Goal: Task Accomplishment & Management: Manage account settings

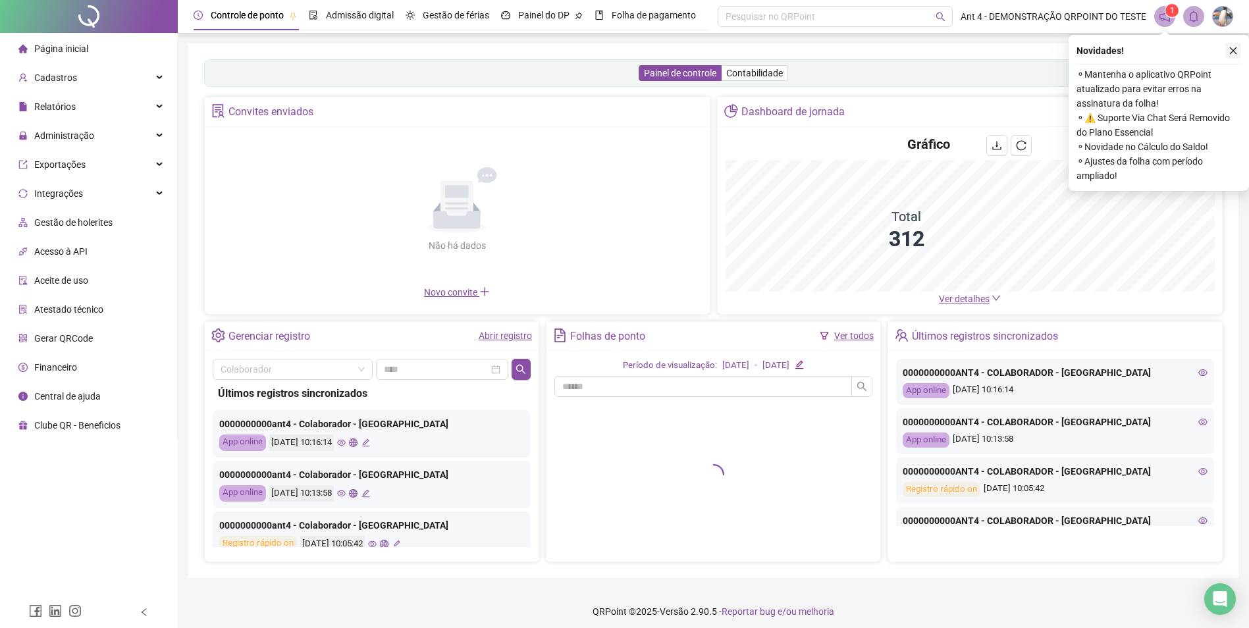
click at [1234, 49] on icon "close" at bounding box center [1233, 50] width 9 height 9
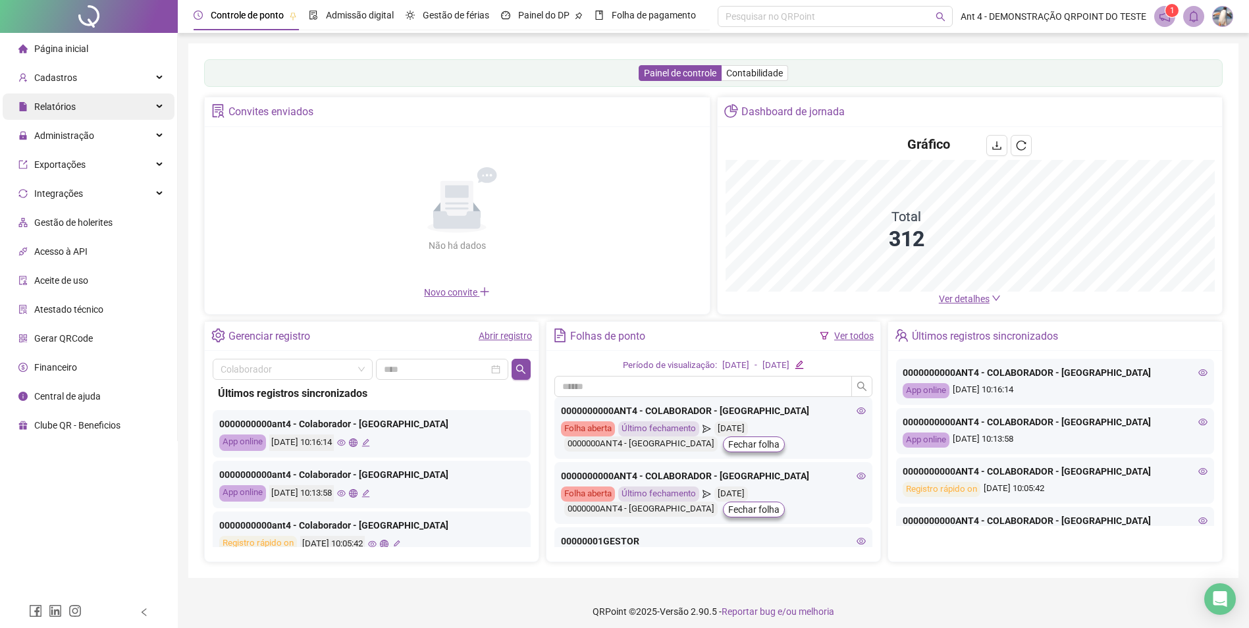
click at [63, 114] on span "Relatórios" at bounding box center [46, 107] width 57 height 26
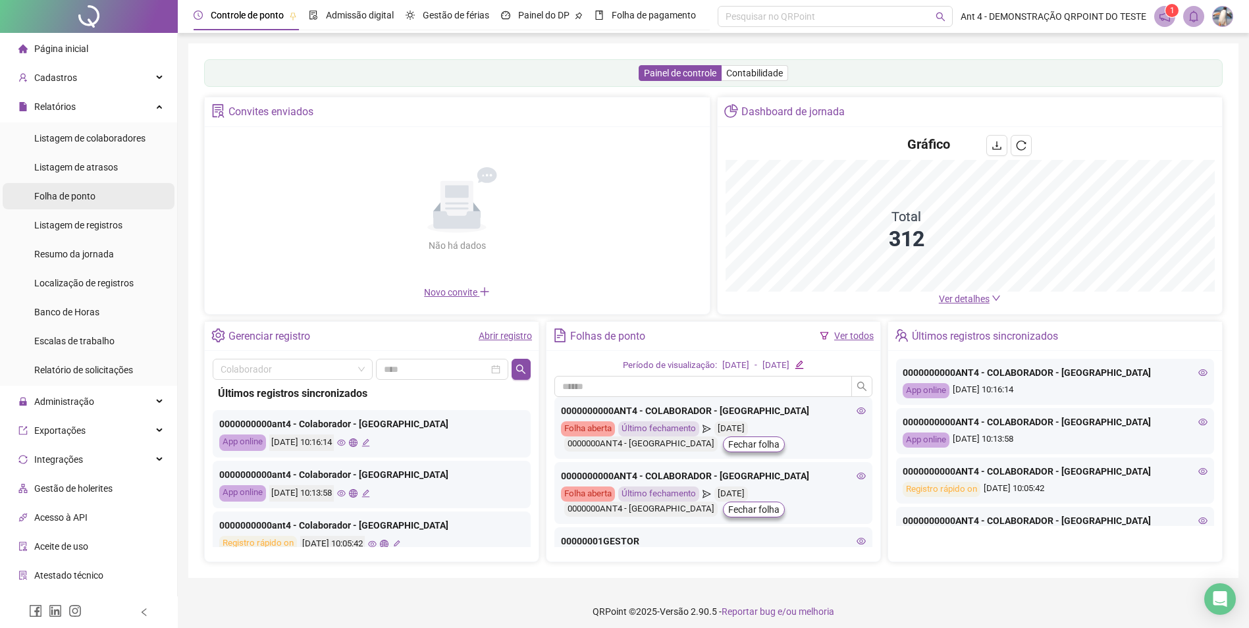
click at [63, 198] on span "Folha de ponto" at bounding box center [64, 196] width 61 height 11
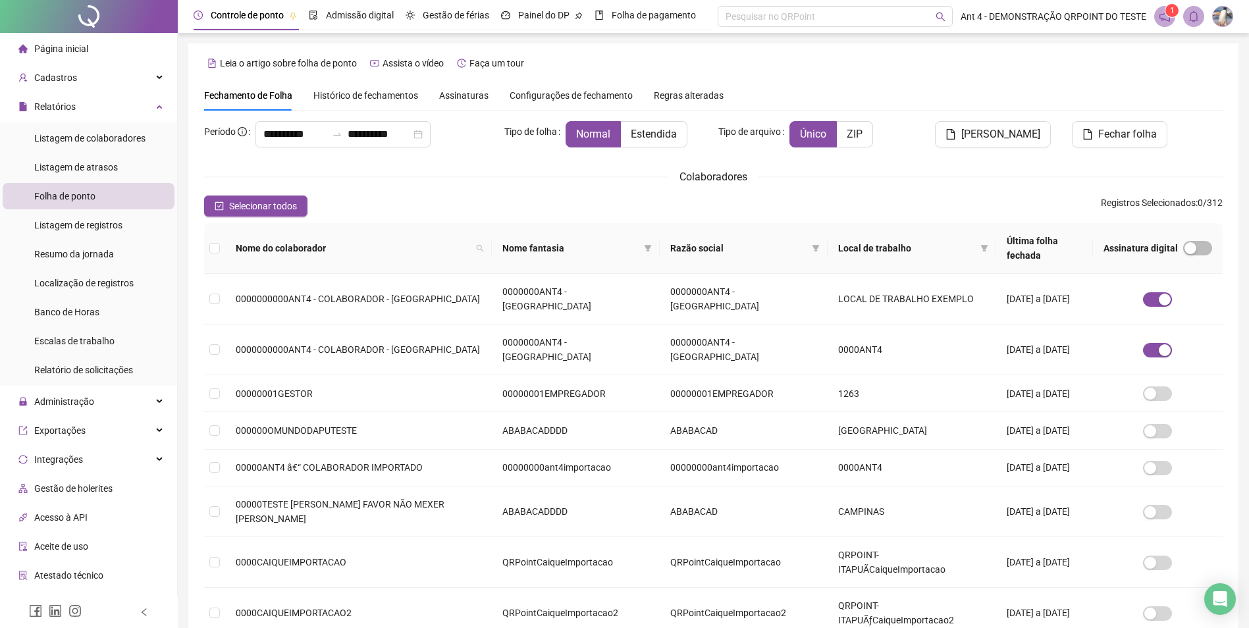
click at [451, 101] on div "Assinaturas" at bounding box center [463, 95] width 49 height 14
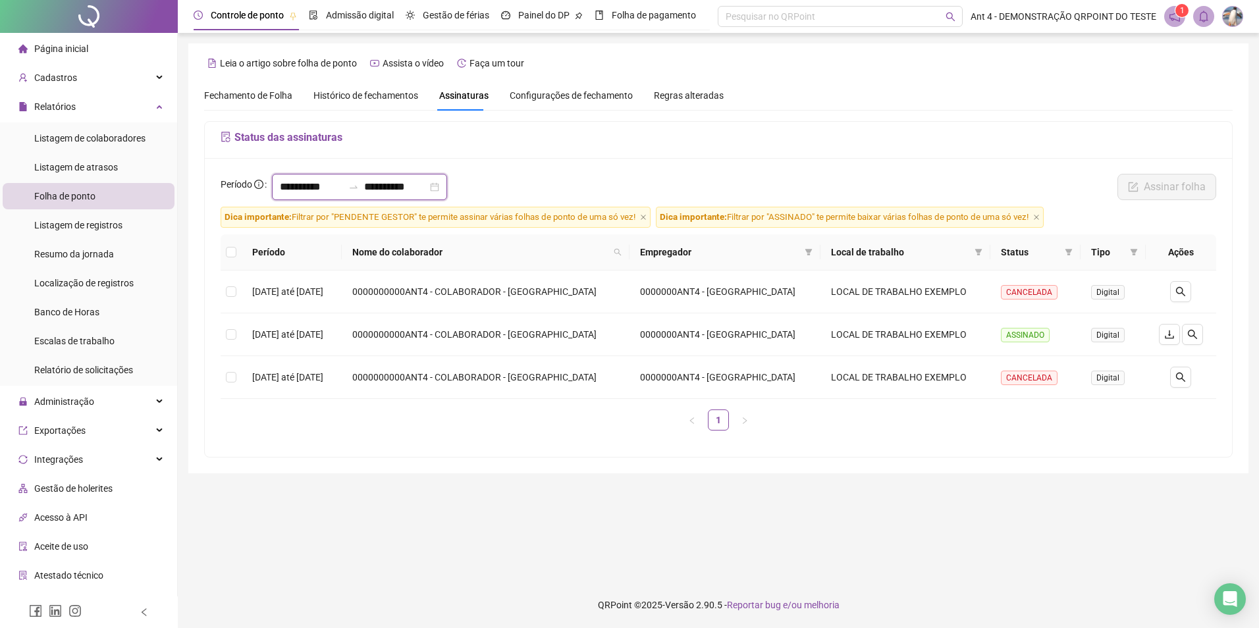
drag, startPoint x: 313, startPoint y: 184, endPoint x: 323, endPoint y: 207, distance: 24.5
click at [314, 184] on input "**********" at bounding box center [311, 187] width 63 height 16
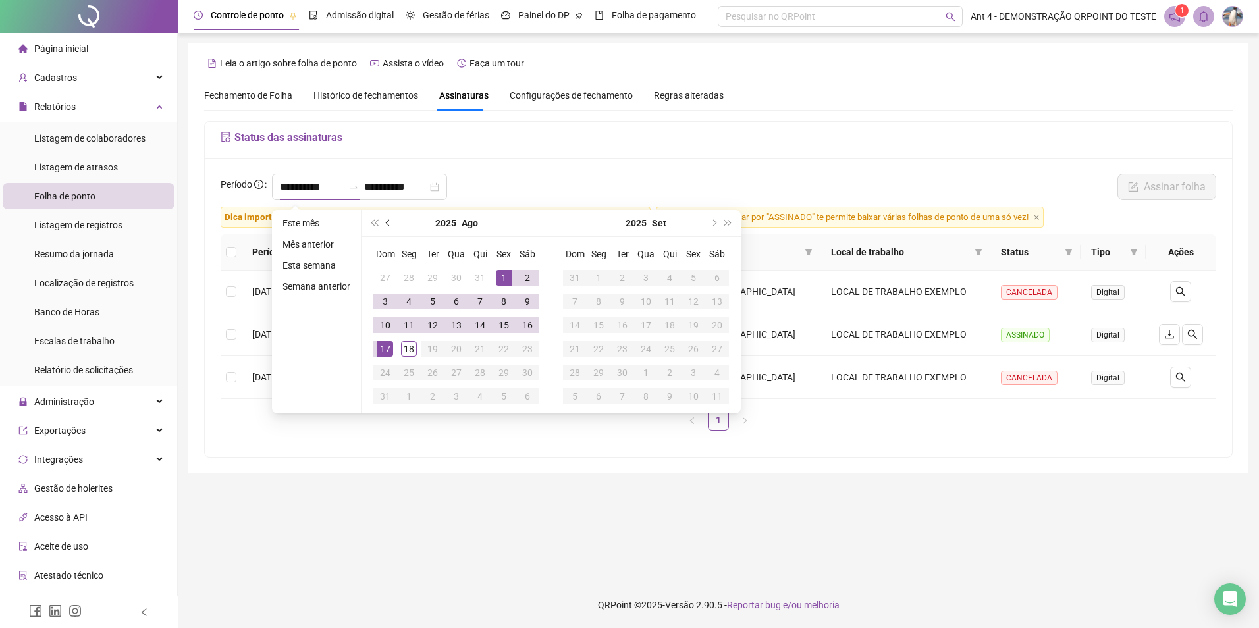
click at [386, 221] on span "prev-year" at bounding box center [389, 223] width 7 height 7
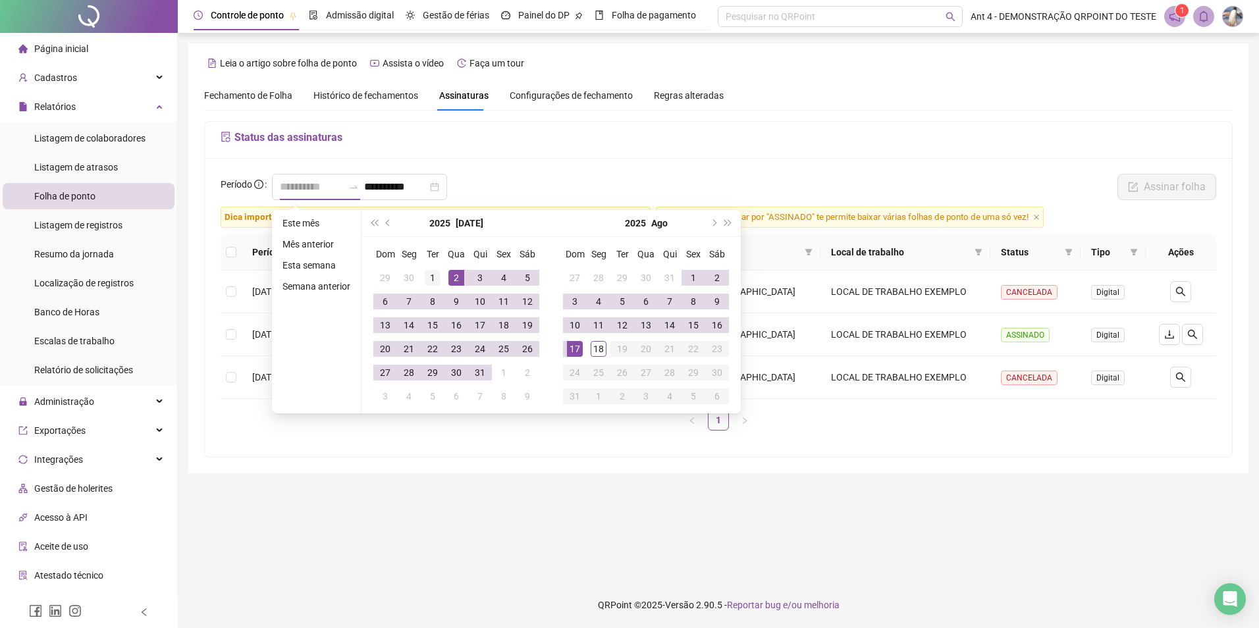
type input "**********"
click at [433, 278] on div "1" at bounding box center [433, 278] width 16 height 16
type input "**********"
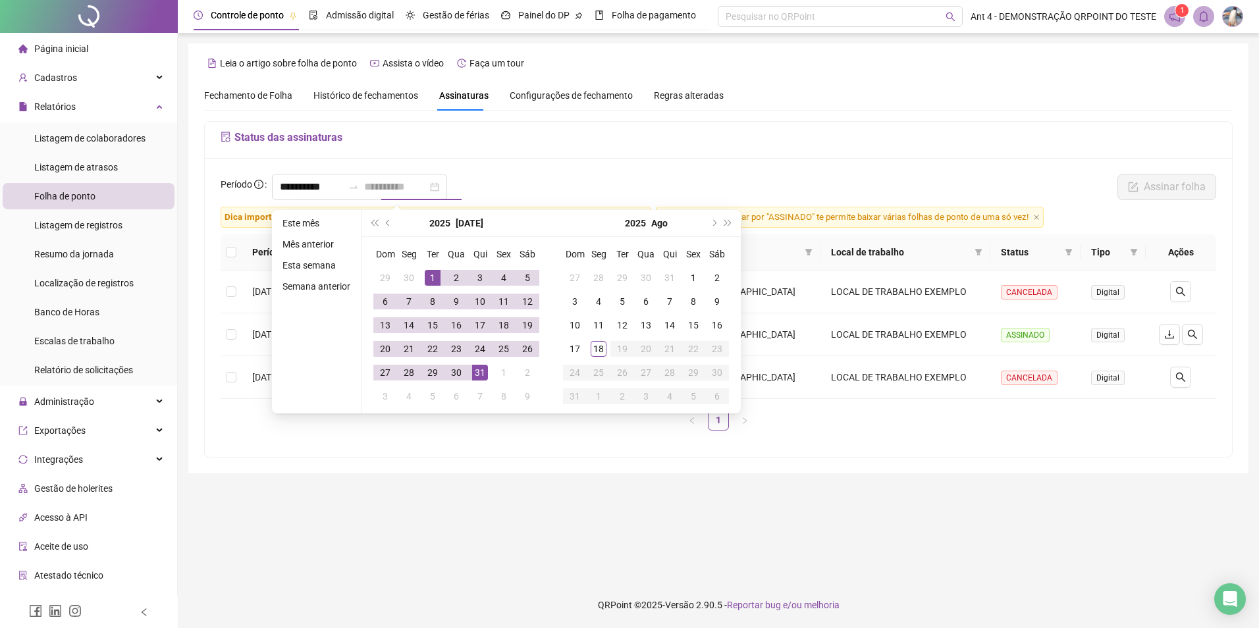
click at [478, 374] on div "31" at bounding box center [480, 373] width 16 height 16
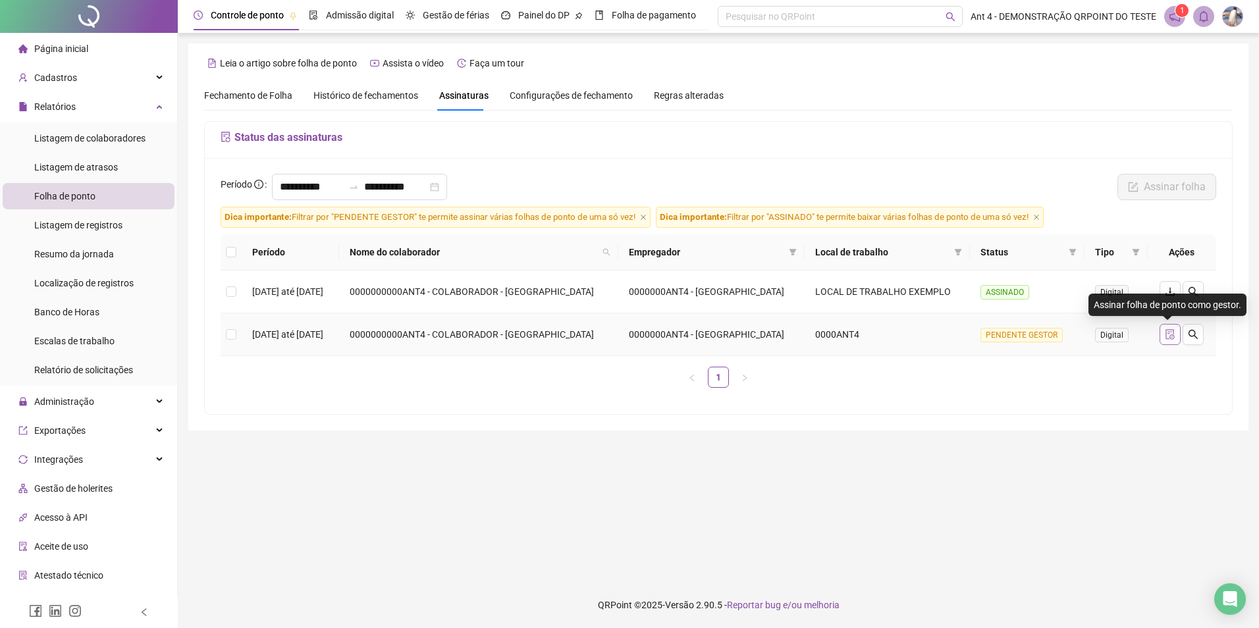
click at [1171, 334] on icon "file-done" at bounding box center [1170, 334] width 9 height 11
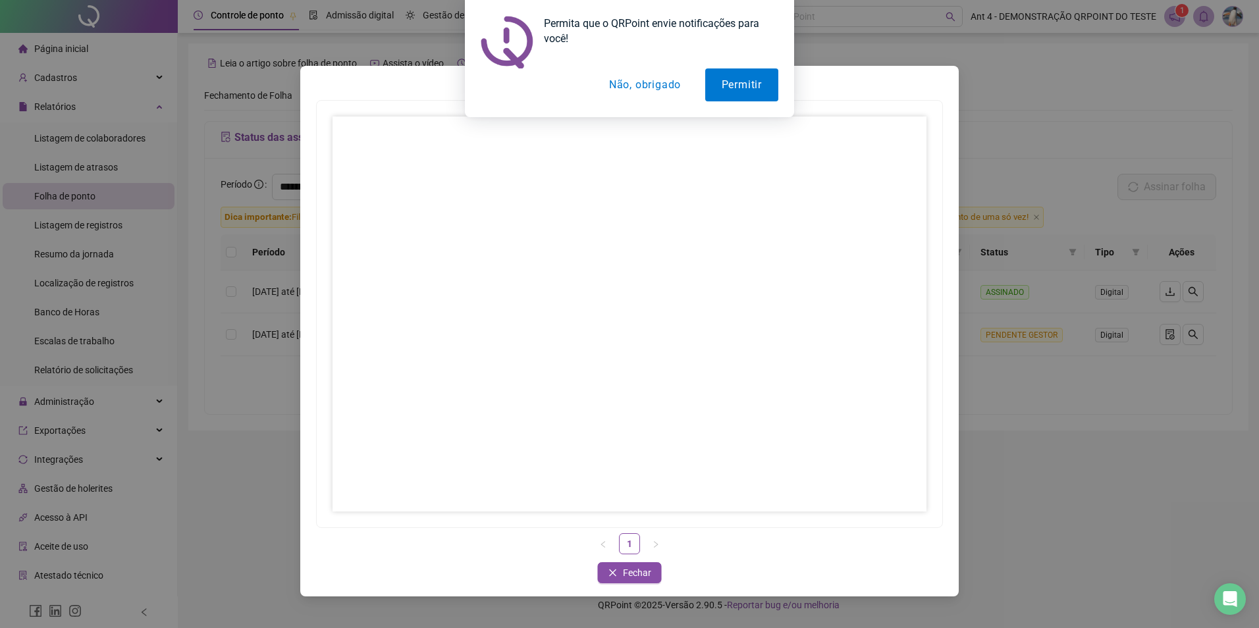
click at [652, 94] on button "Não, obrigado" at bounding box center [645, 85] width 105 height 33
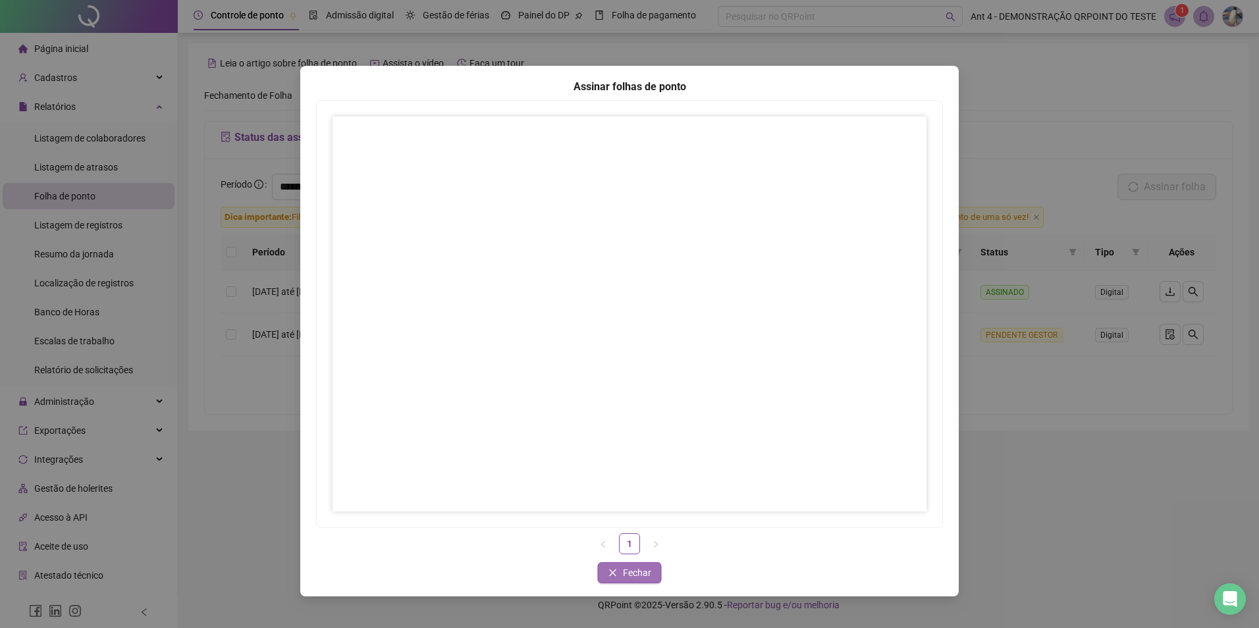
click at [646, 572] on span "Fechar" at bounding box center [637, 573] width 28 height 14
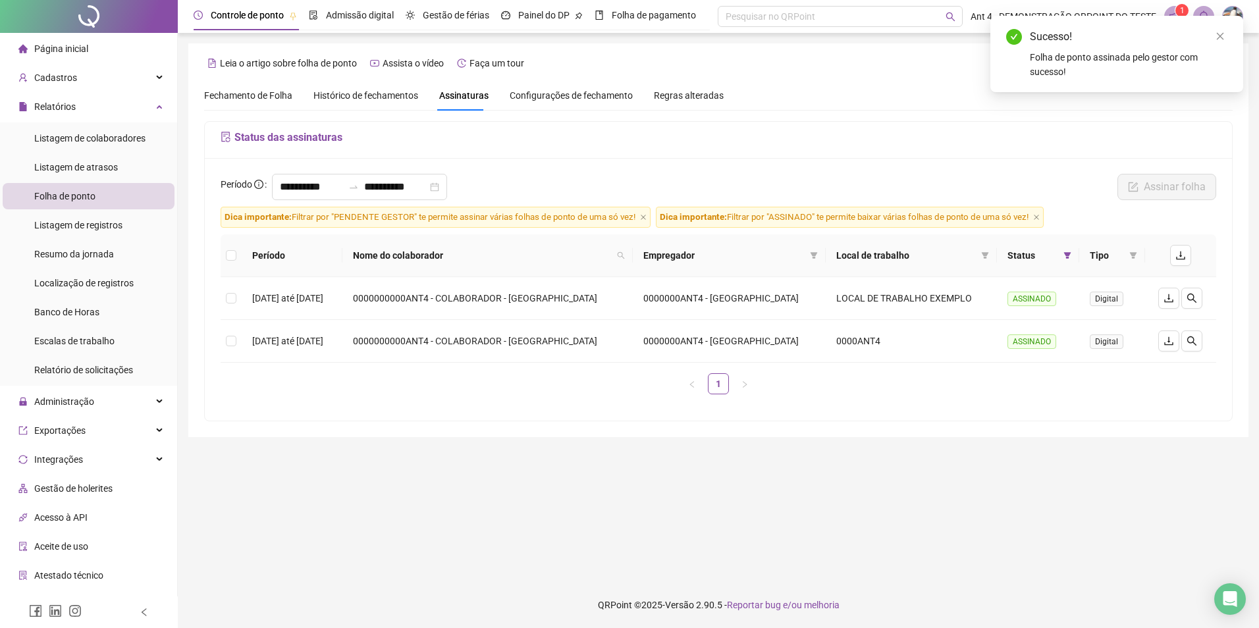
click at [1078, 414] on div "**********" at bounding box center [719, 289] width 1028 height 263
click at [347, 96] on span "Histórico de fechamentos" at bounding box center [366, 95] width 105 height 11
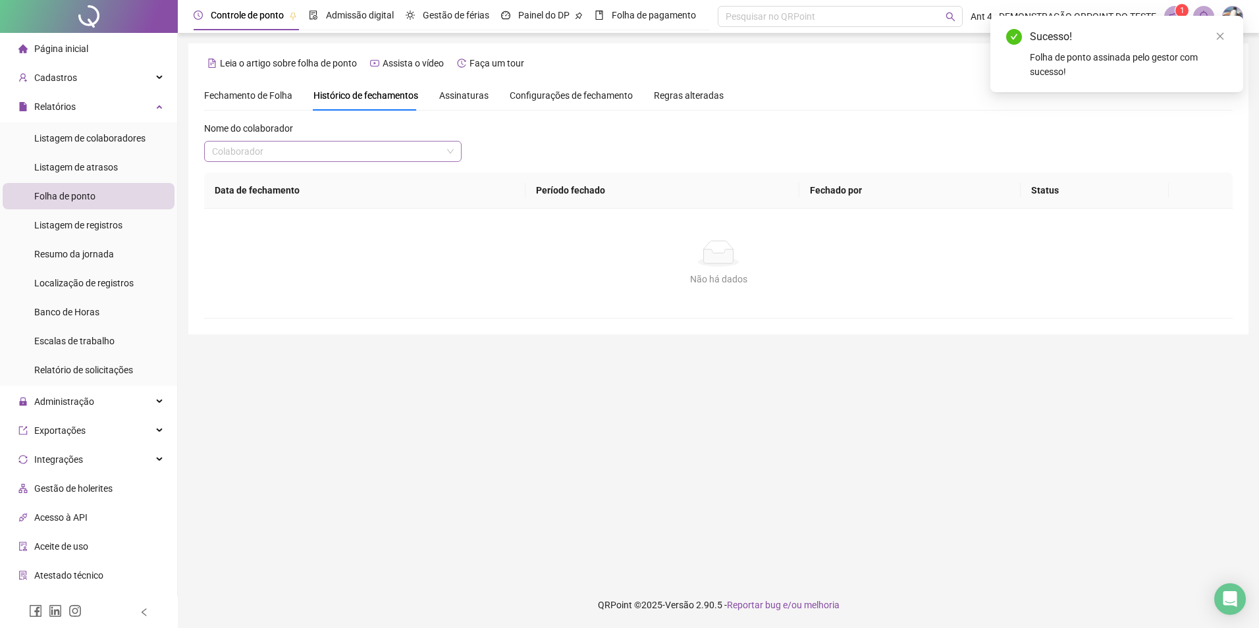
click at [311, 159] on input "search" at bounding box center [327, 152] width 230 height 20
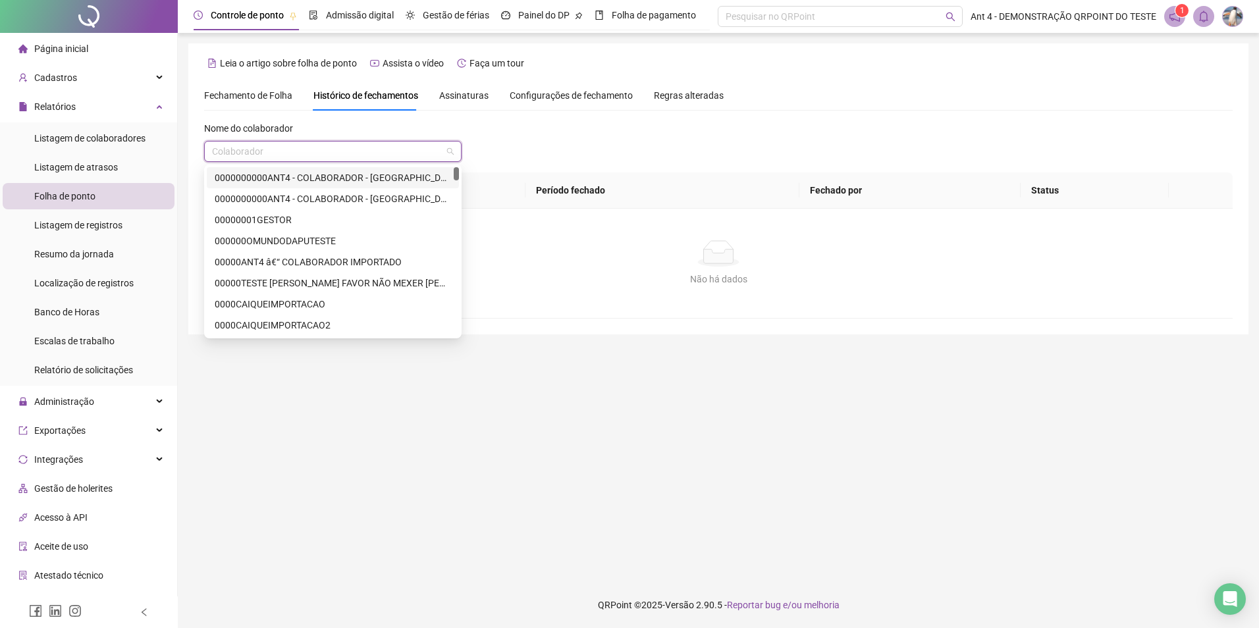
click at [306, 179] on div "0000000000ANT4 - COLABORADOR - [GEOGRAPHIC_DATA]" at bounding box center [333, 178] width 236 height 14
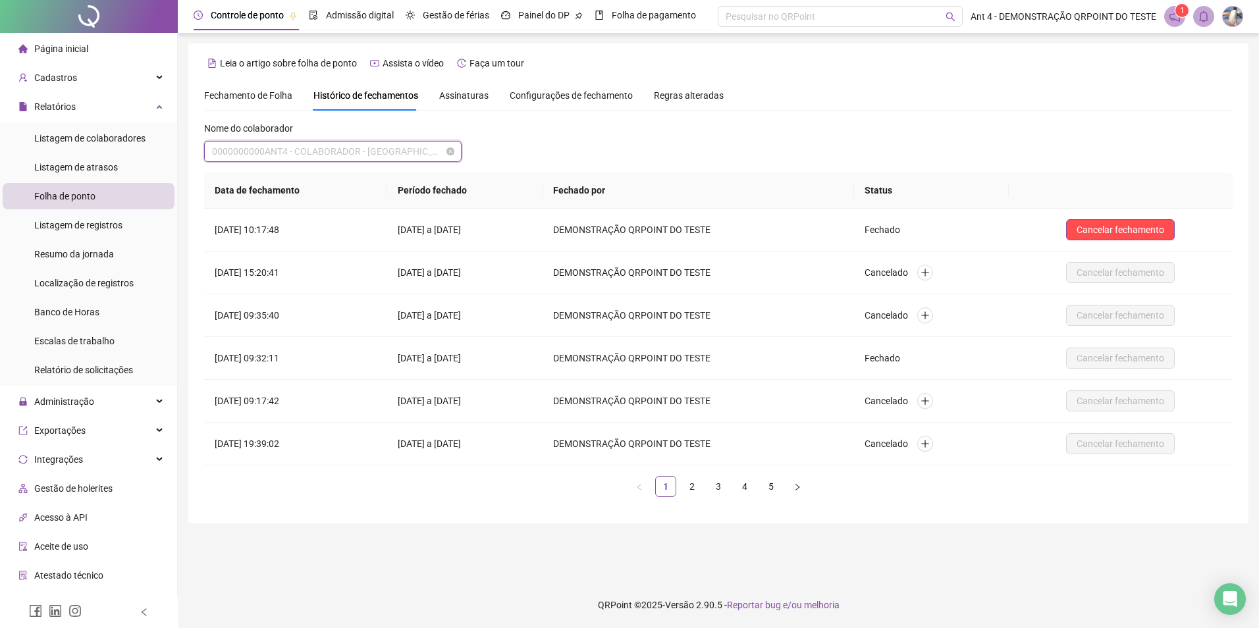
click at [377, 143] on span "0000000000ANT4 - COLABORADOR - [GEOGRAPHIC_DATA]" at bounding box center [333, 152] width 242 height 20
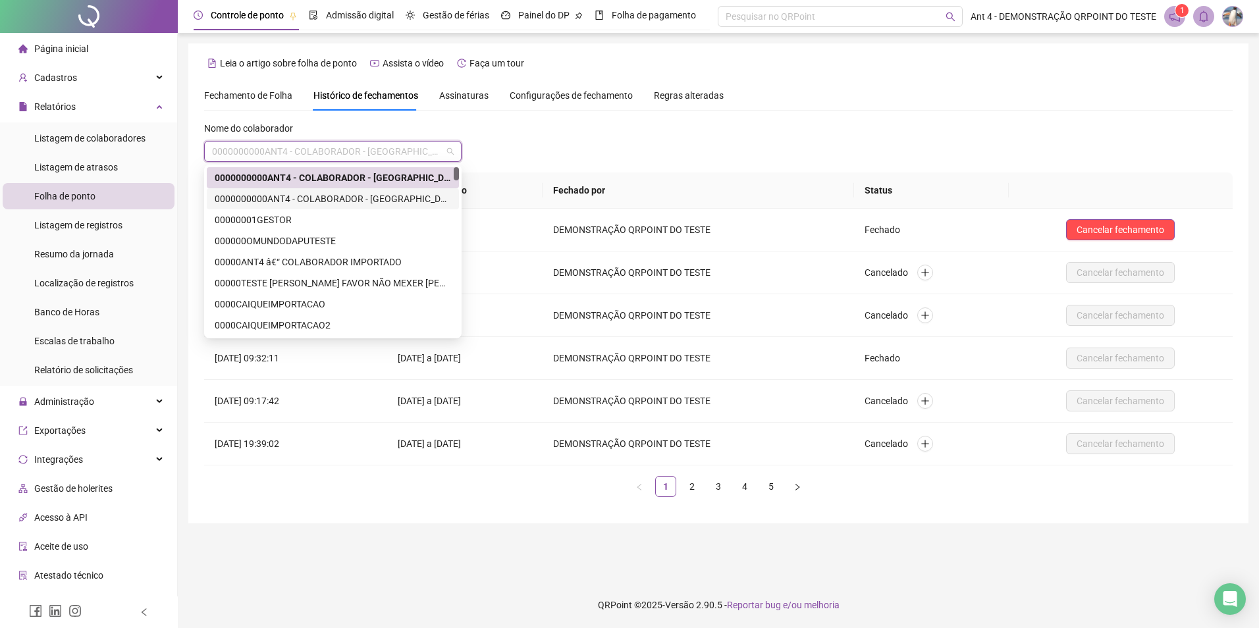
click at [370, 196] on div "0000000000ANT4 - COLABORADOR - [GEOGRAPHIC_DATA]" at bounding box center [333, 199] width 236 height 14
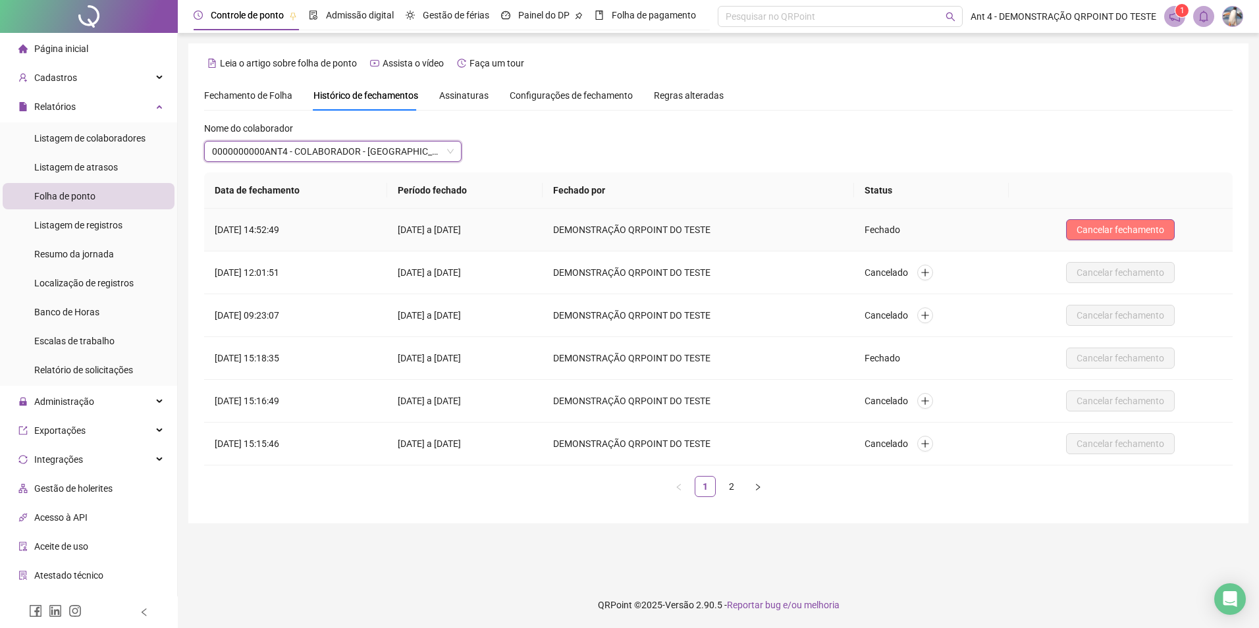
click at [1104, 227] on span "Cancelar fechamento" at bounding box center [1121, 230] width 88 height 14
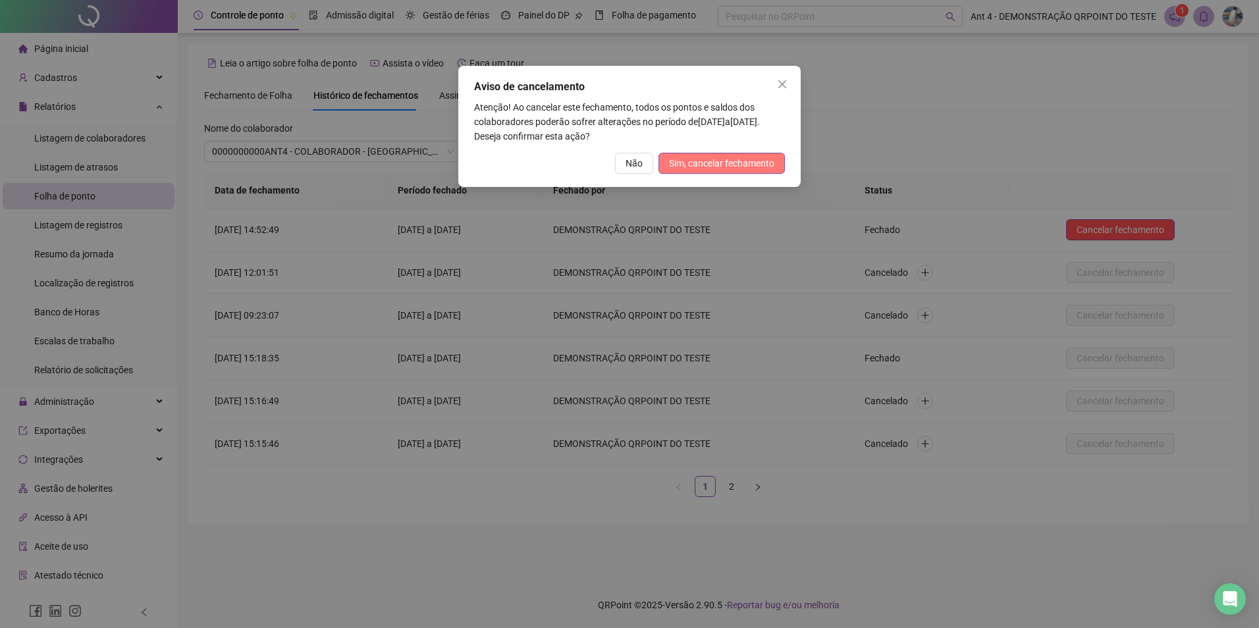
click at [705, 161] on span "Sim, cancelar fechamento" at bounding box center [721, 163] width 105 height 14
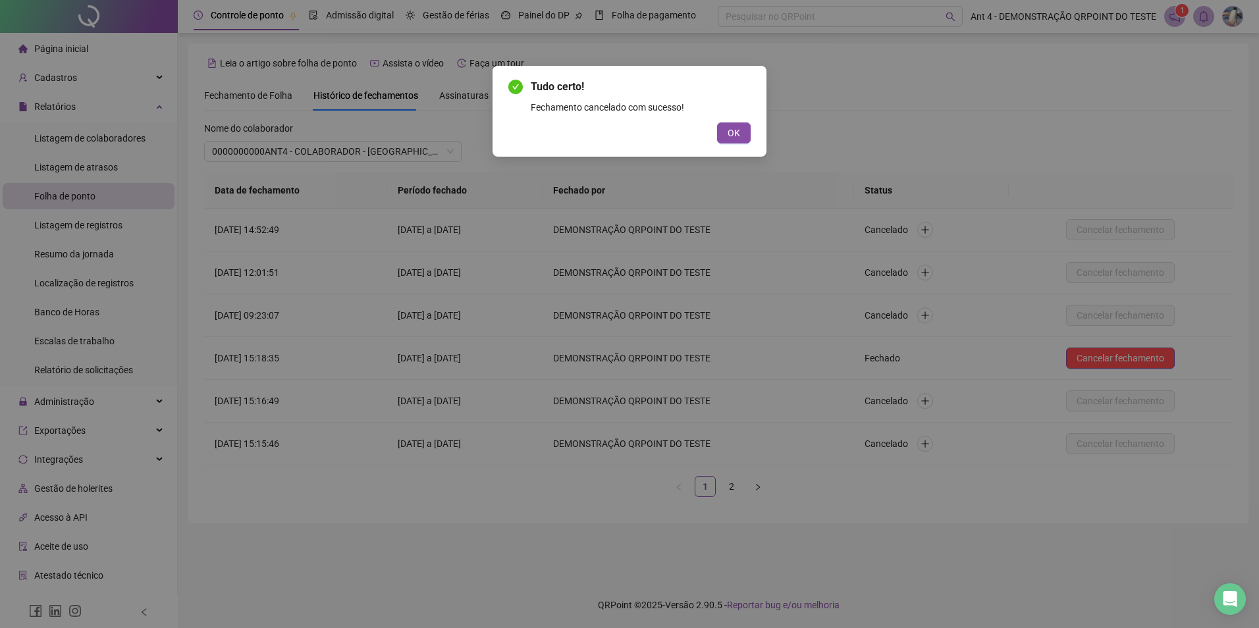
click at [740, 138] on span "OK" at bounding box center [734, 133] width 13 height 14
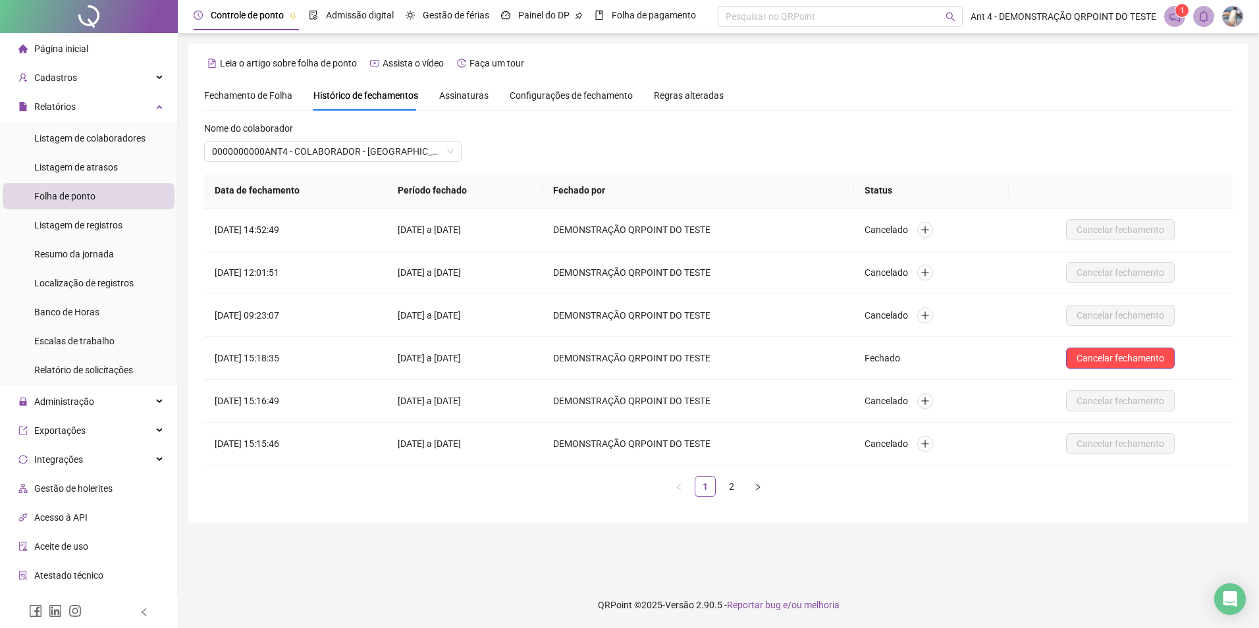
click at [253, 96] on span "Fechamento de Folha" at bounding box center [248, 95] width 88 height 11
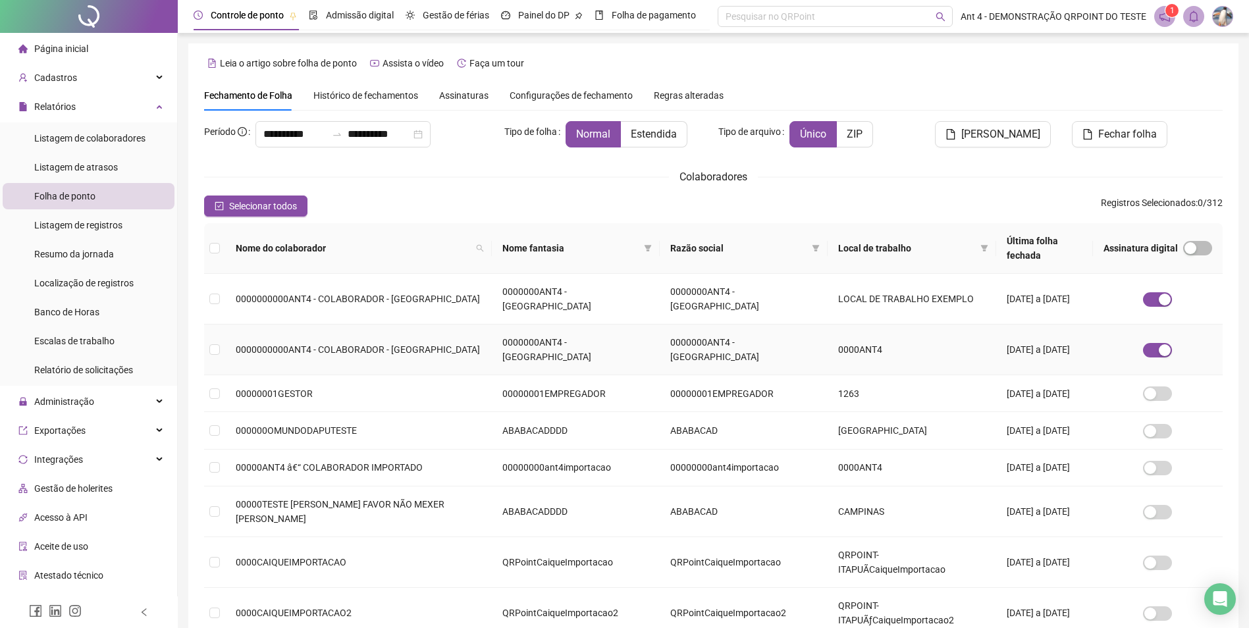
click at [221, 325] on td at bounding box center [214, 350] width 21 height 51
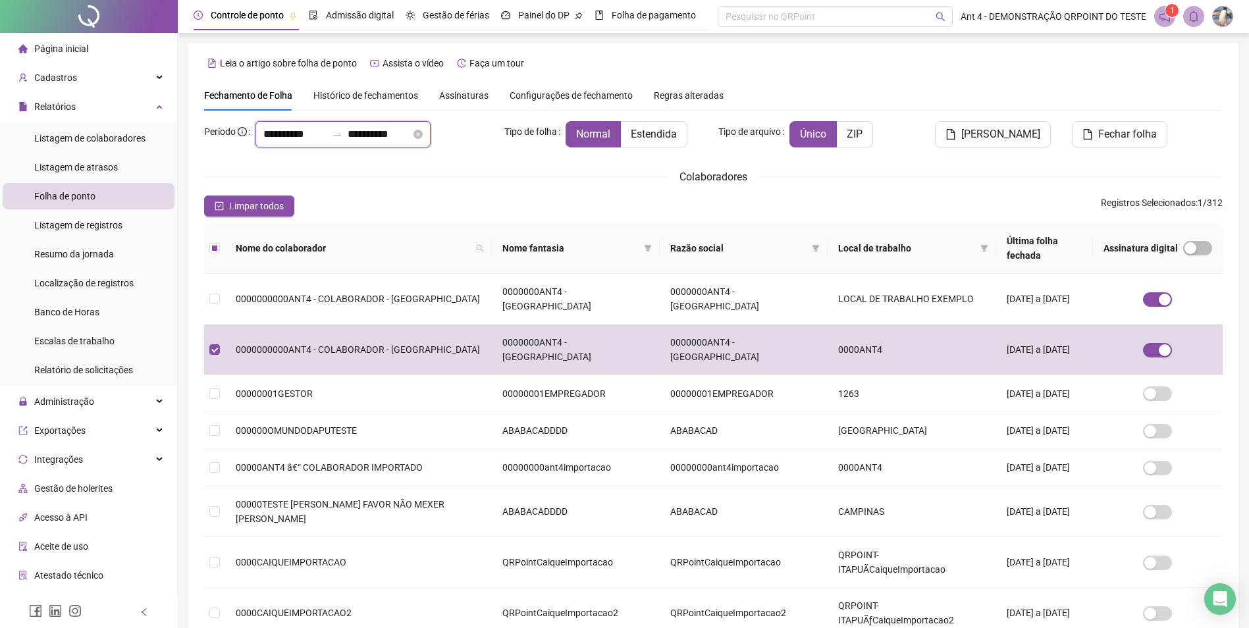
click at [294, 136] on input "**********" at bounding box center [294, 134] width 63 height 16
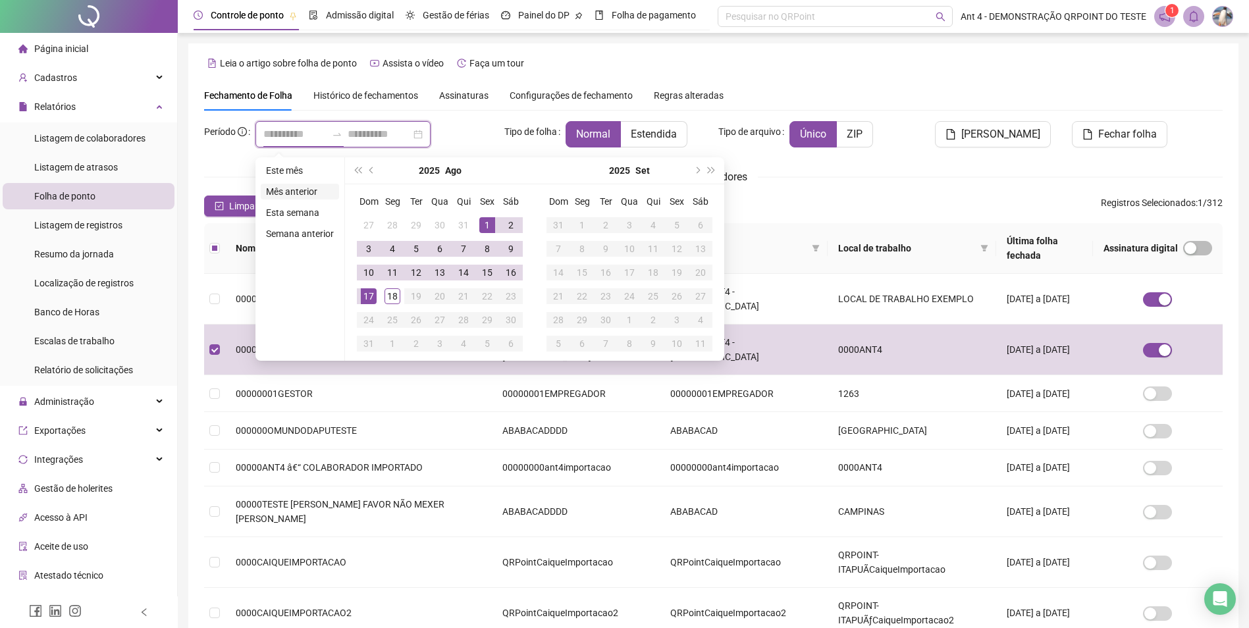
type input "**********"
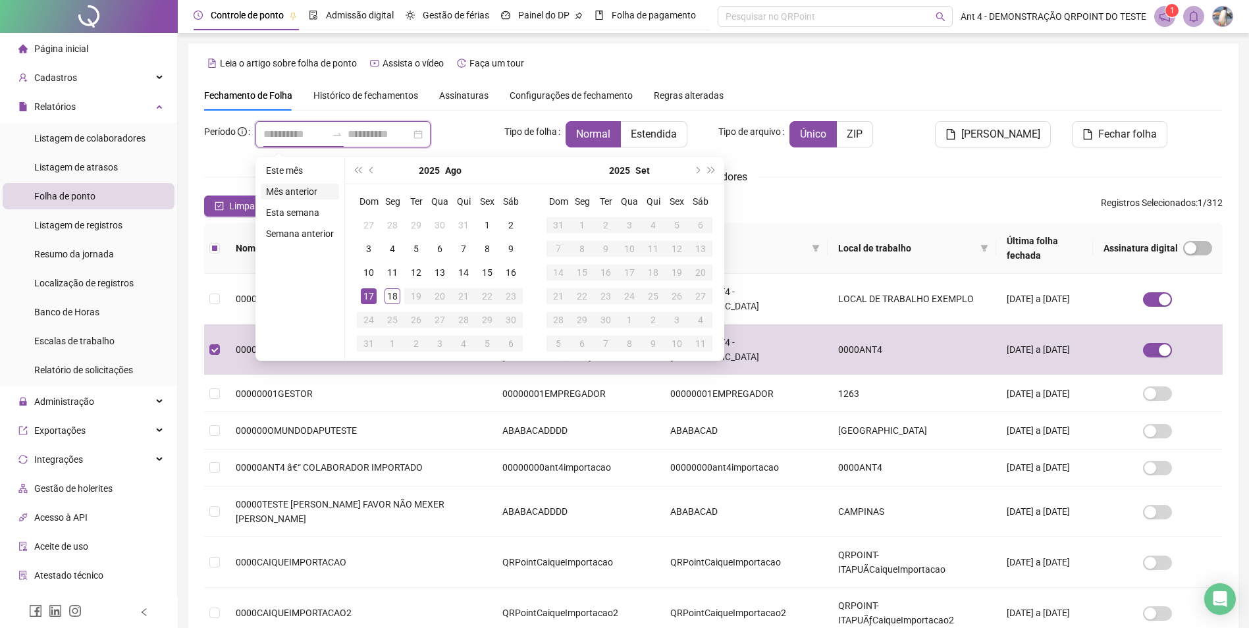
type input "**********"
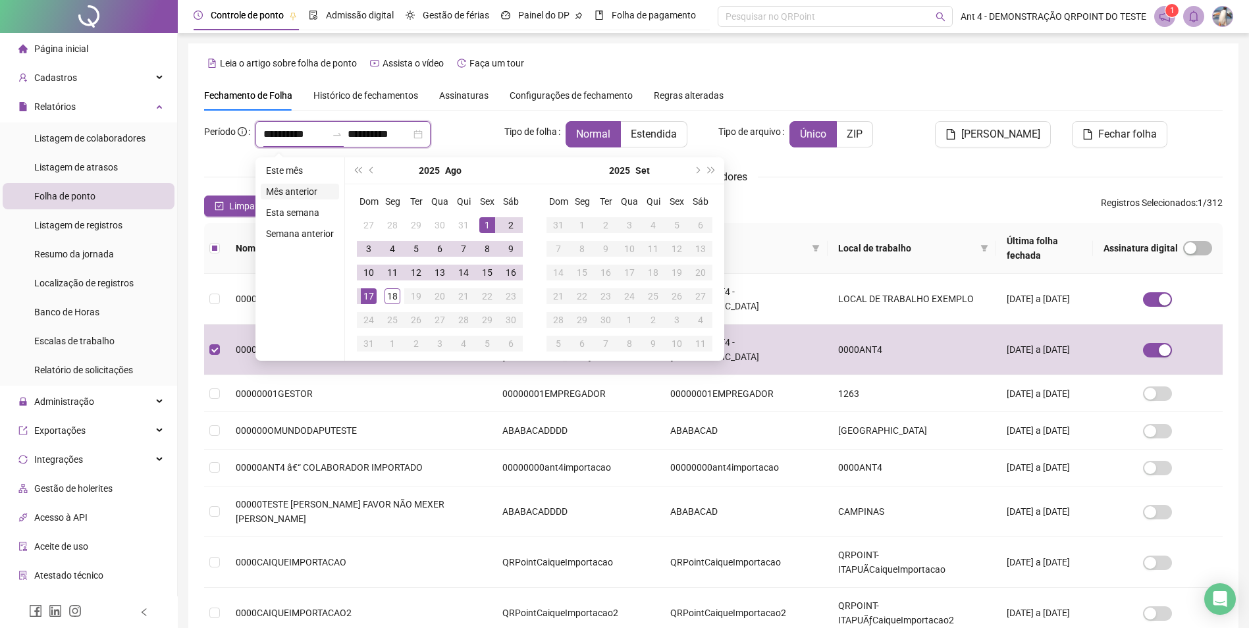
type input "**********"
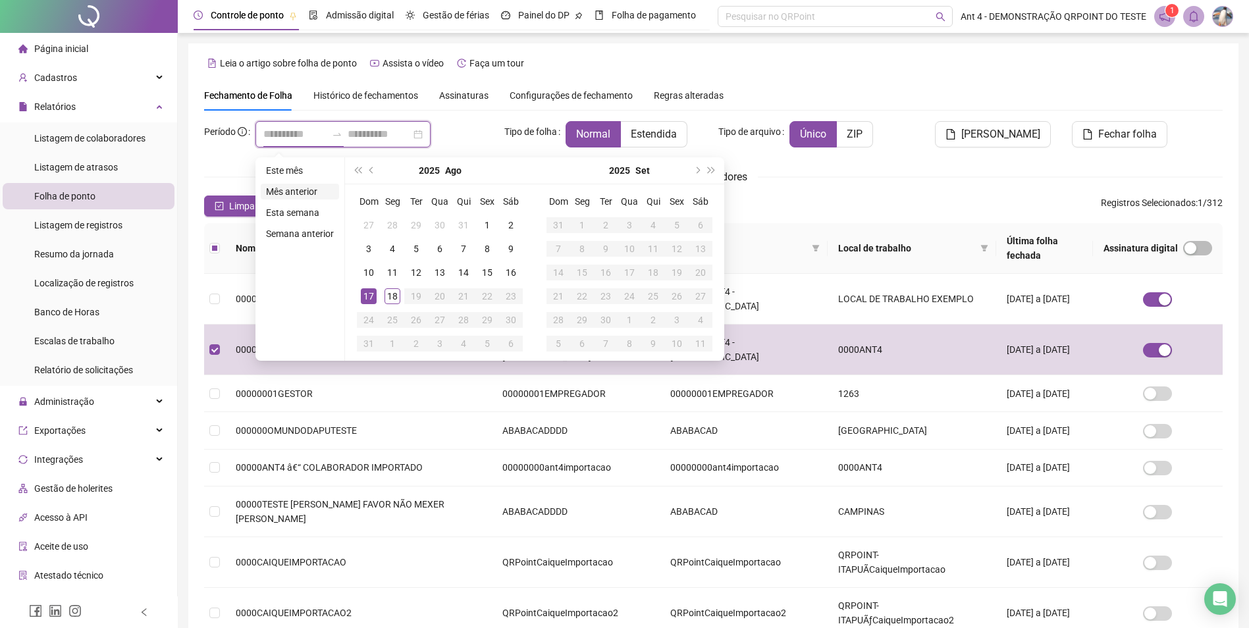
type input "**********"
click at [298, 194] on li "Mês anterior" at bounding box center [300, 192] width 78 height 16
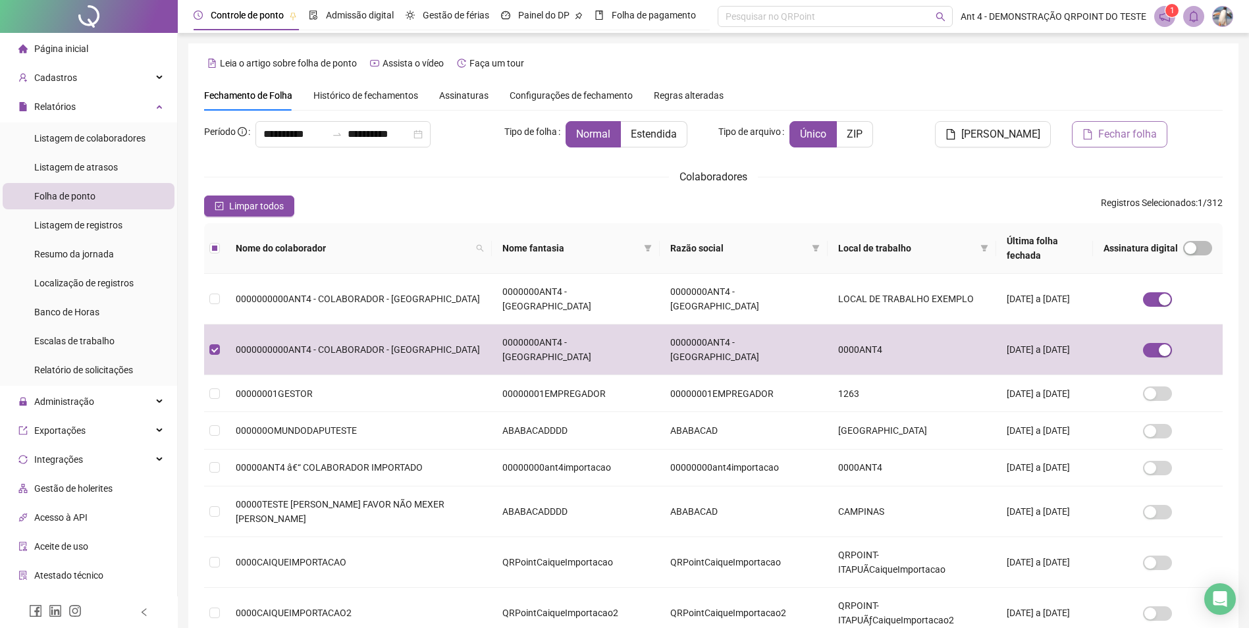
click at [1105, 137] on span "Fechar folha" at bounding box center [1128, 134] width 59 height 16
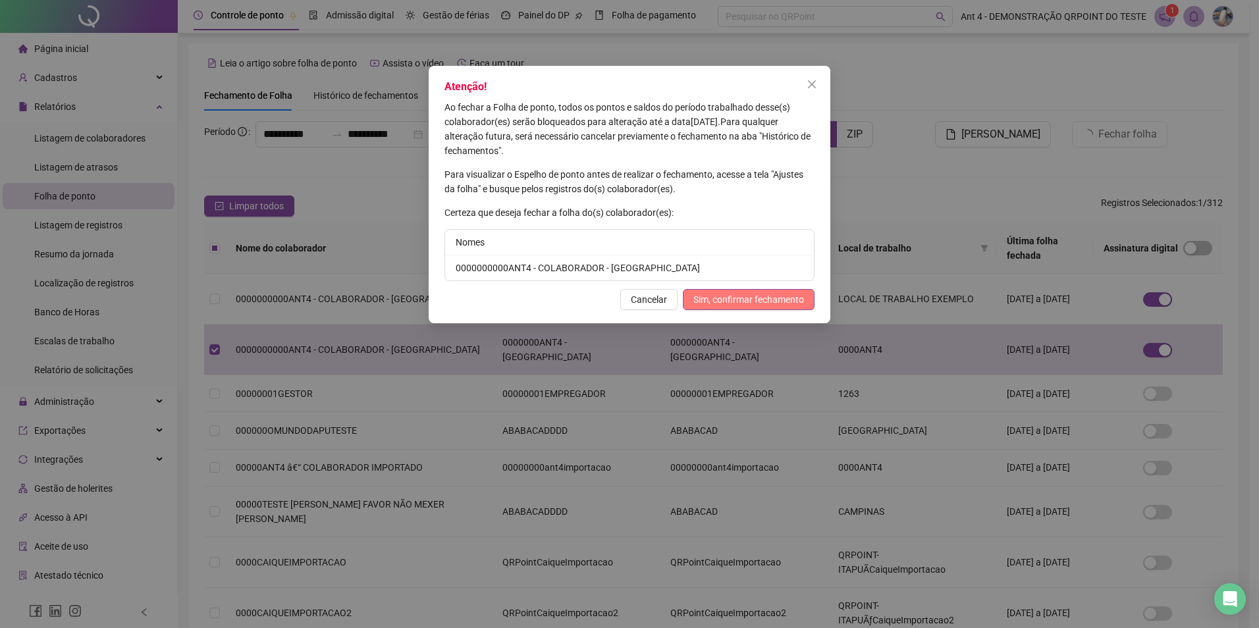
click at [742, 292] on span "Sim, confirmar fechamento" at bounding box center [749, 299] width 111 height 14
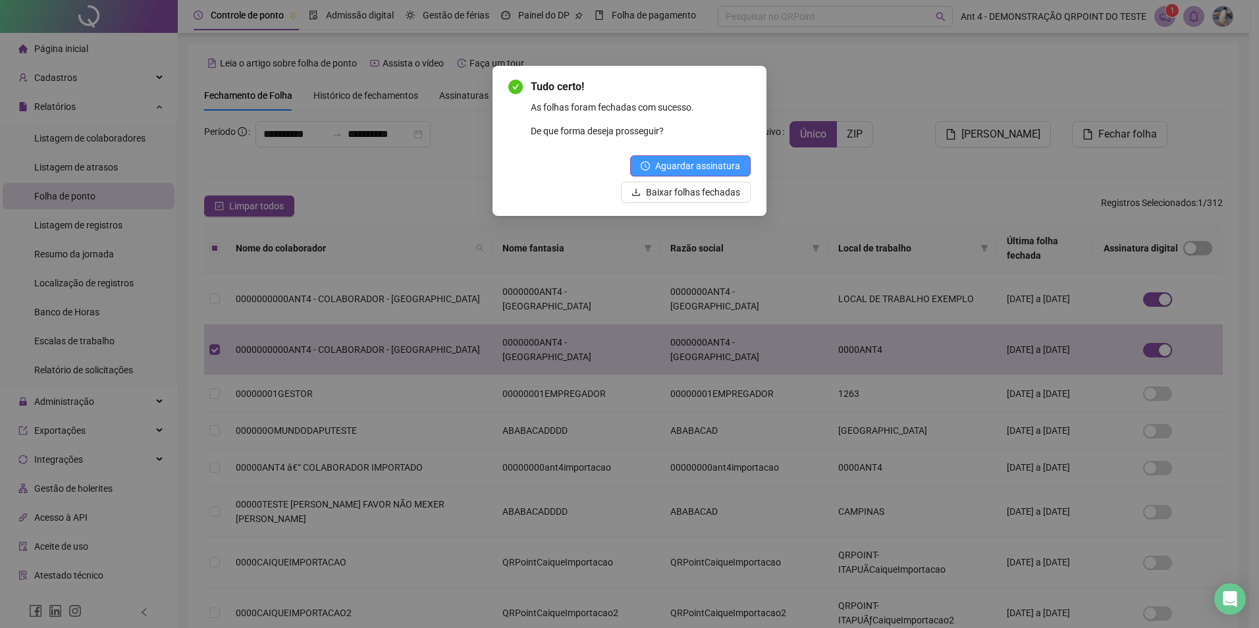
click at [707, 169] on span "Aguardar assinatura" at bounding box center [697, 166] width 85 height 14
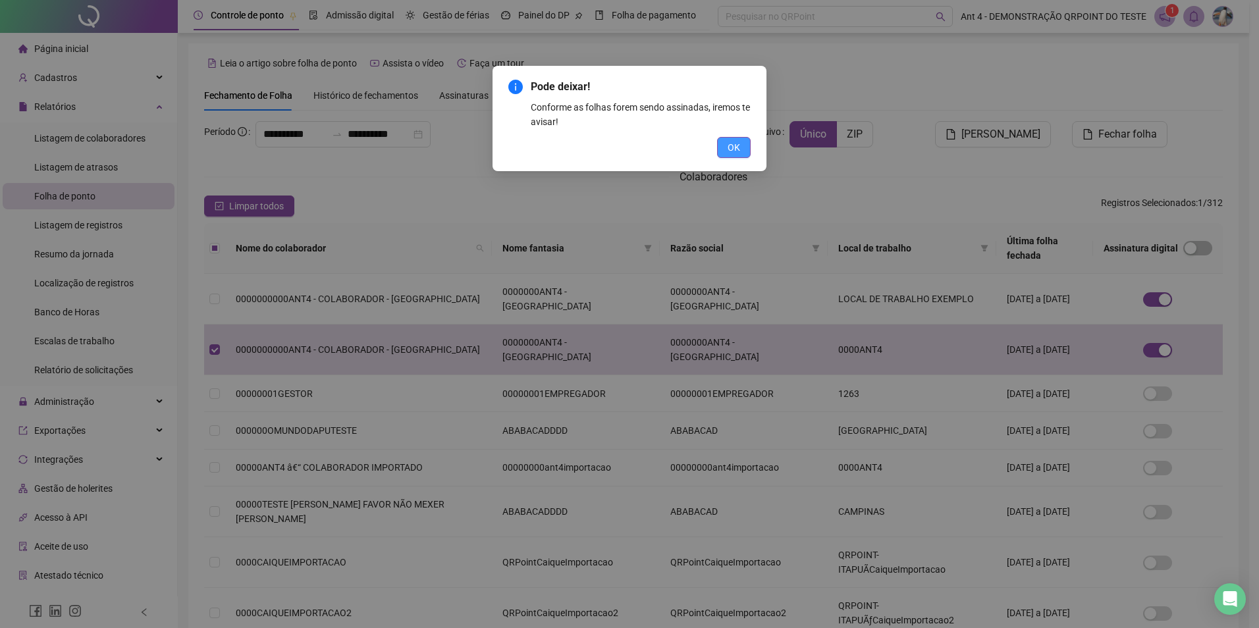
click at [739, 151] on span "OK" at bounding box center [734, 147] width 13 height 14
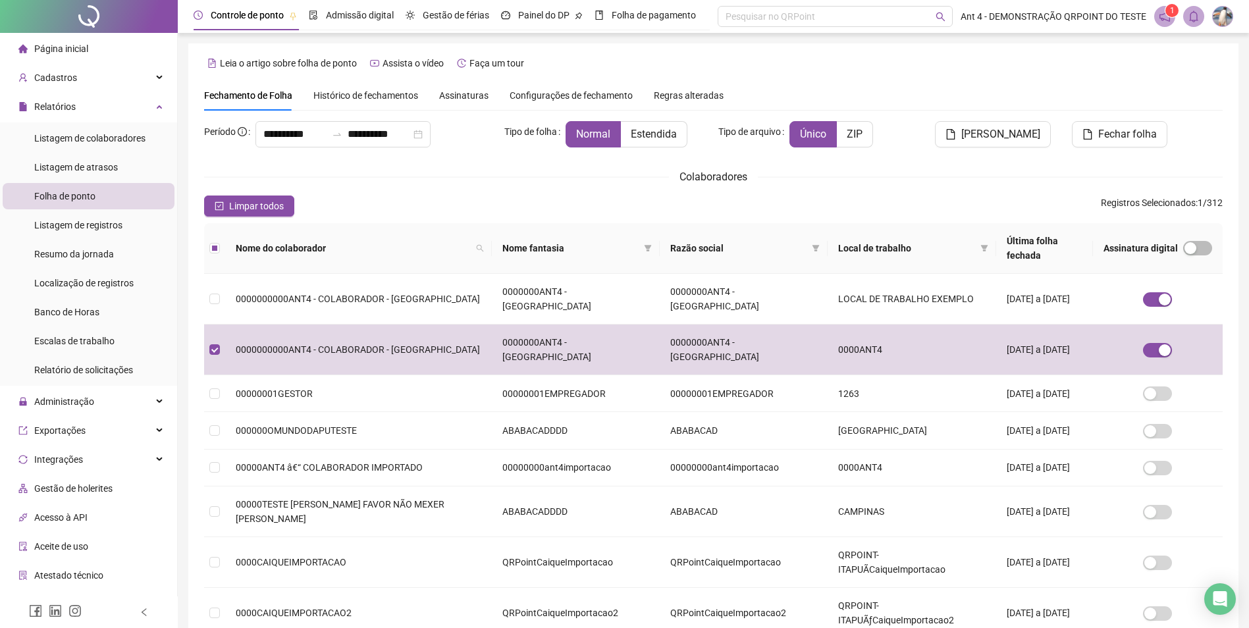
click at [467, 96] on span "Assinaturas" at bounding box center [463, 95] width 49 height 9
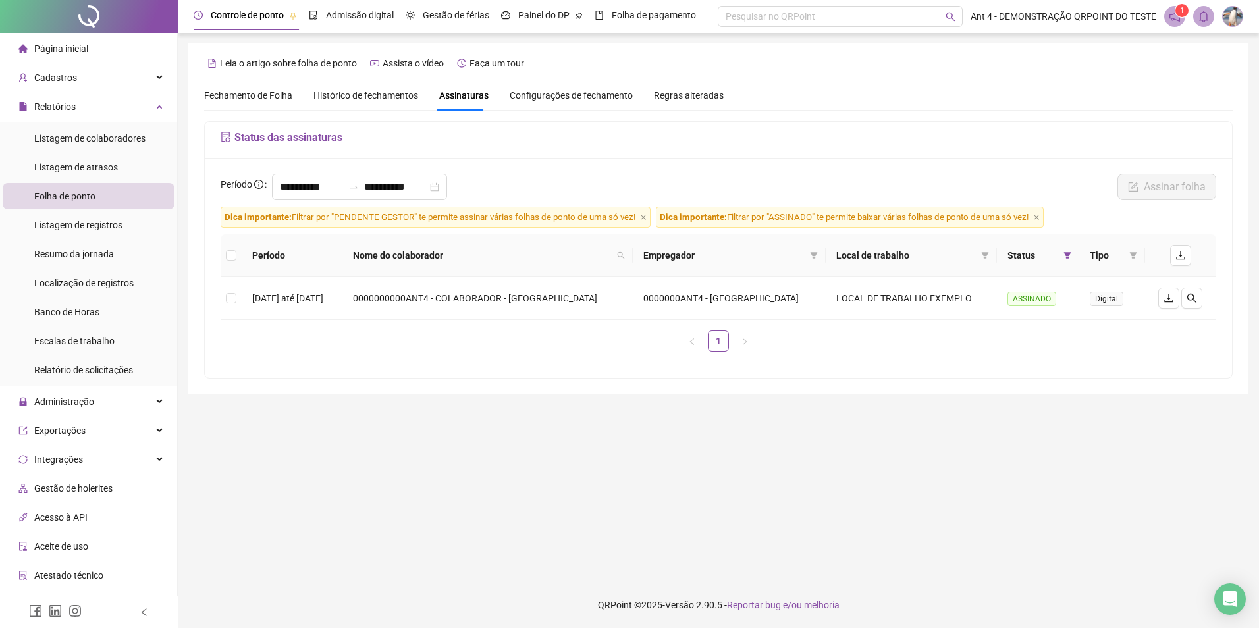
click at [387, 98] on span "Histórico de fechamentos" at bounding box center [366, 95] width 105 height 11
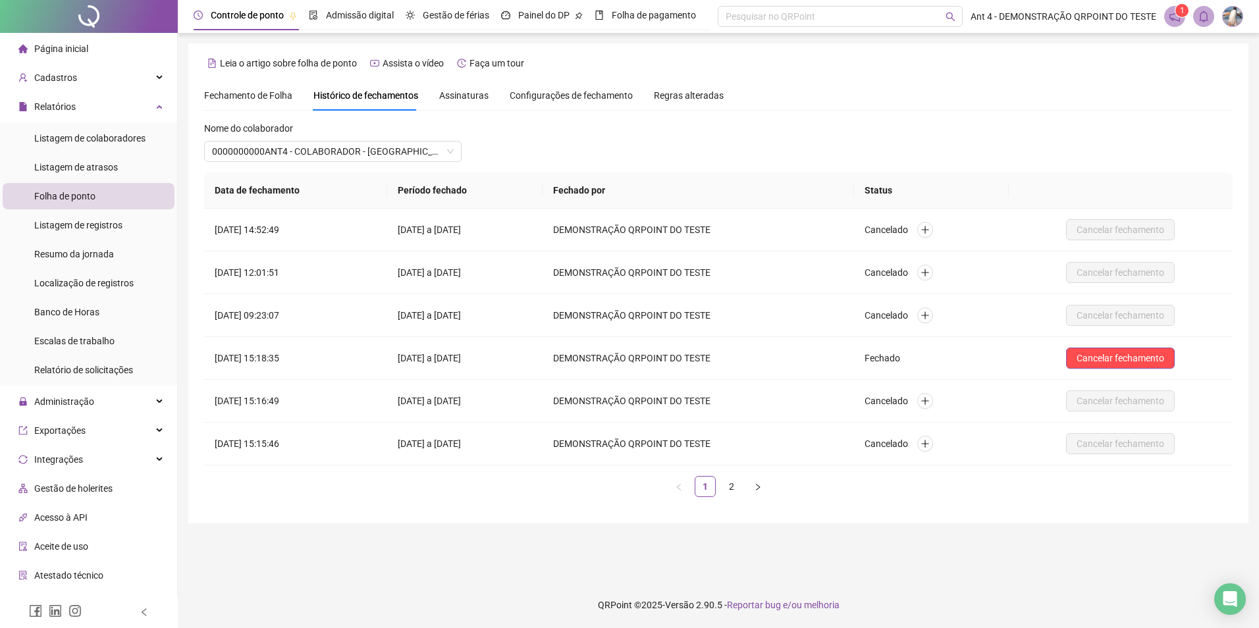
click at [455, 98] on span "Assinaturas" at bounding box center [463, 95] width 49 height 9
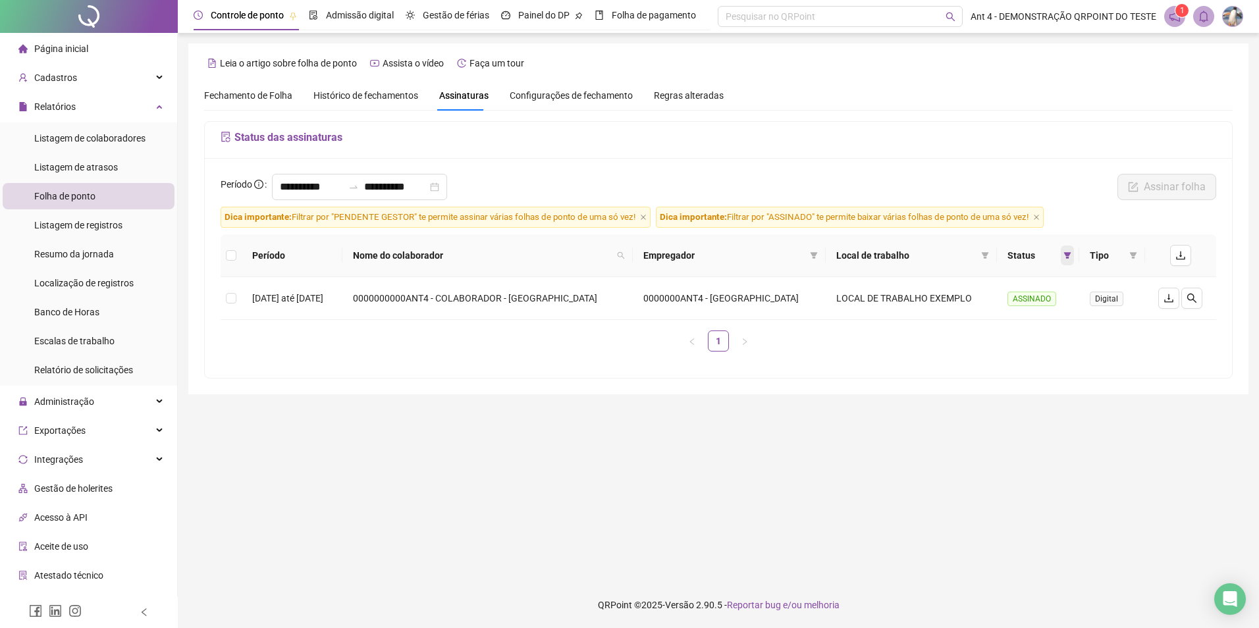
click at [1064, 259] on icon "filter" at bounding box center [1068, 256] width 8 height 8
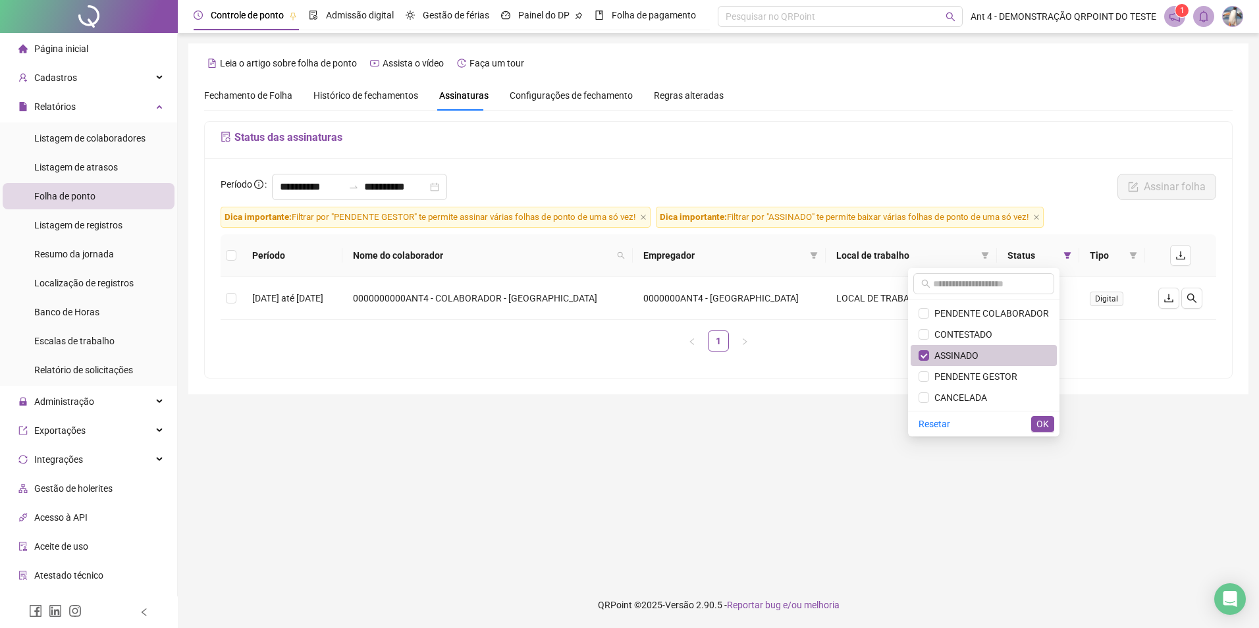
click at [933, 351] on span "ASSINADO" at bounding box center [953, 355] width 49 height 11
click at [959, 377] on span "PENDENTE GESTOR" at bounding box center [973, 376] width 88 height 11
click at [972, 314] on span "PENDENTE COLABORADOR" at bounding box center [989, 313] width 120 height 11
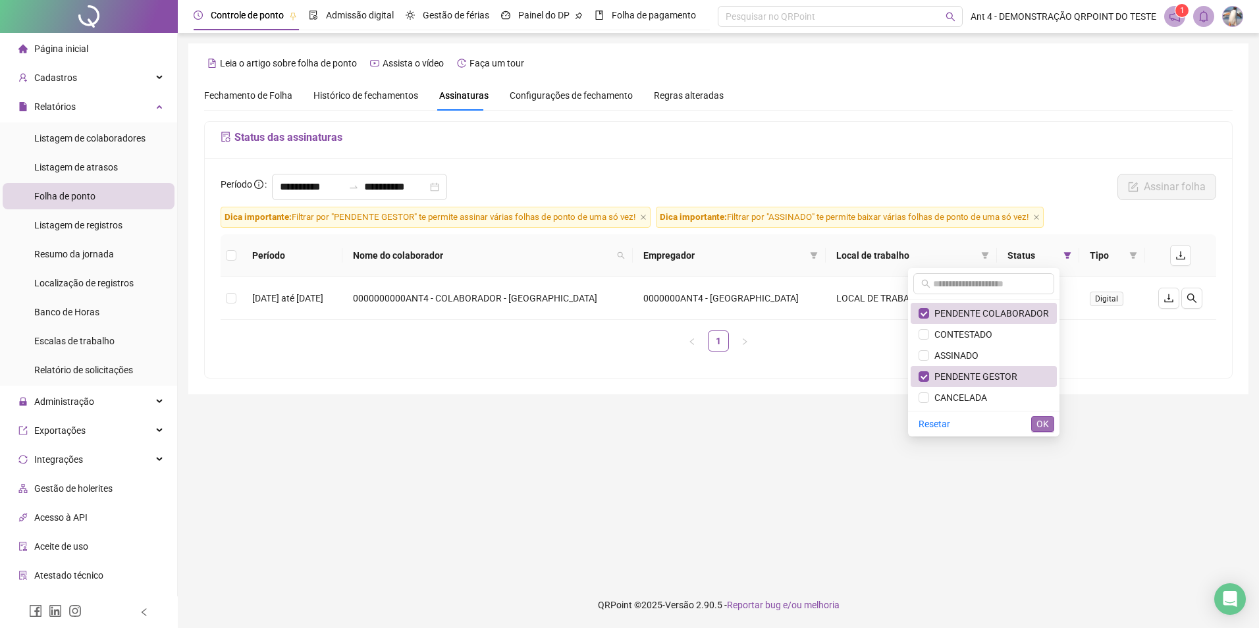
click at [1038, 424] on span "OK" at bounding box center [1043, 424] width 13 height 14
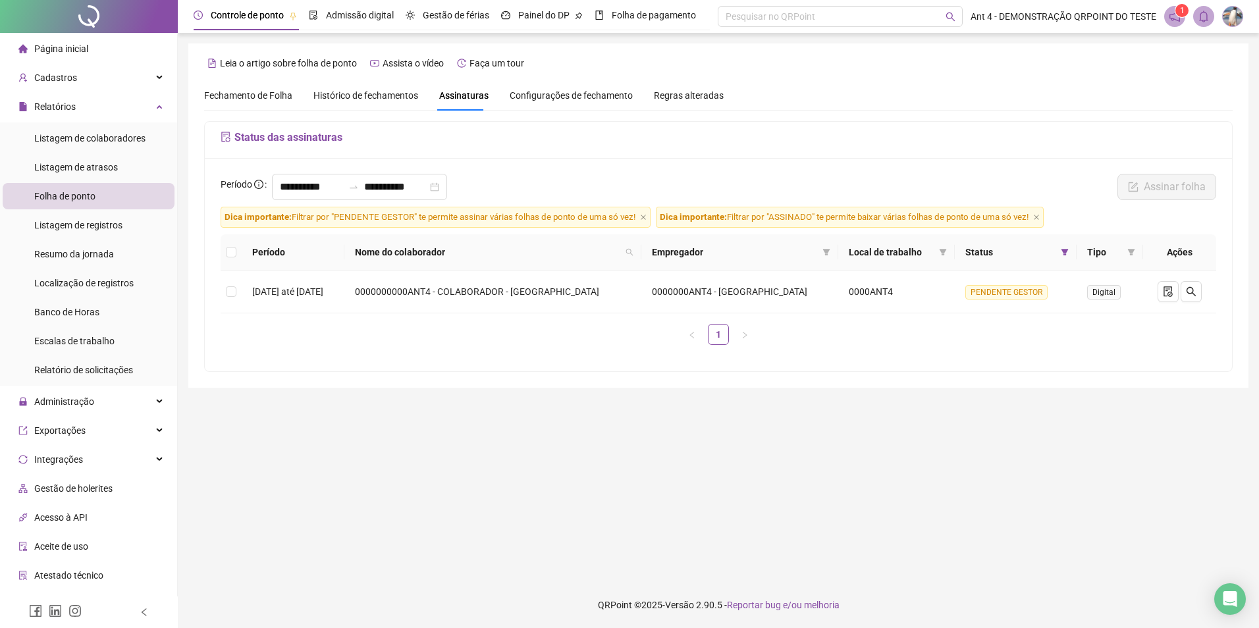
click at [854, 411] on main "**********" at bounding box center [718, 307] width 1060 height 528
click at [1169, 294] on icon "file-done" at bounding box center [1168, 292] width 11 height 11
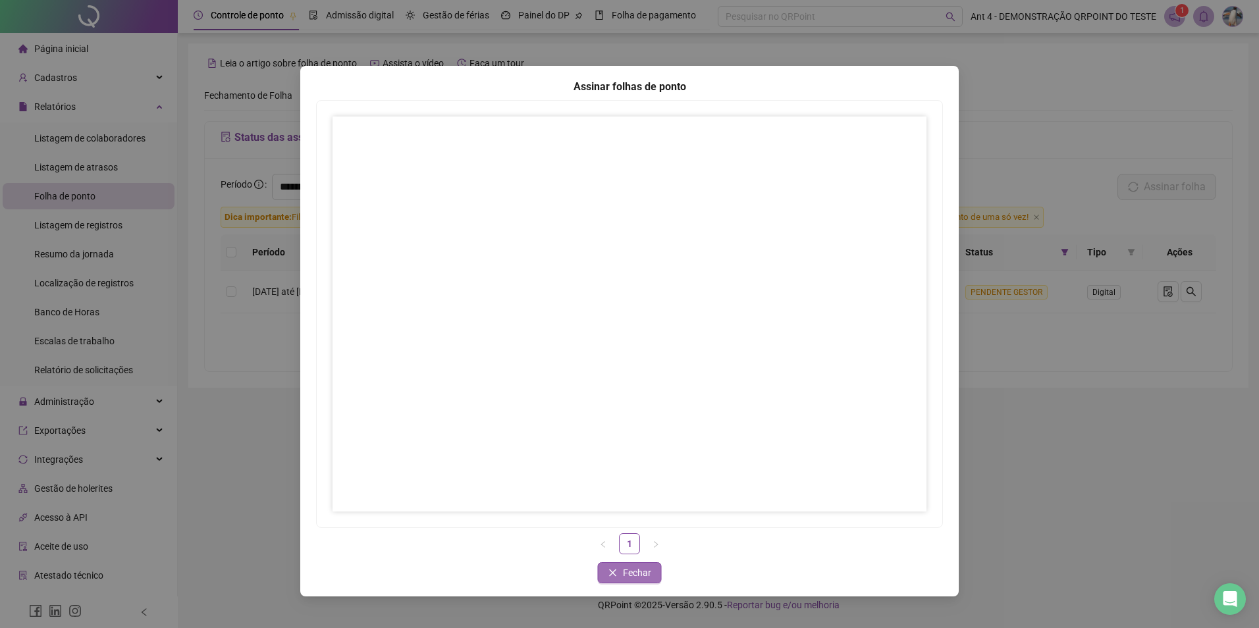
click at [629, 571] on span "Fechar" at bounding box center [637, 573] width 28 height 14
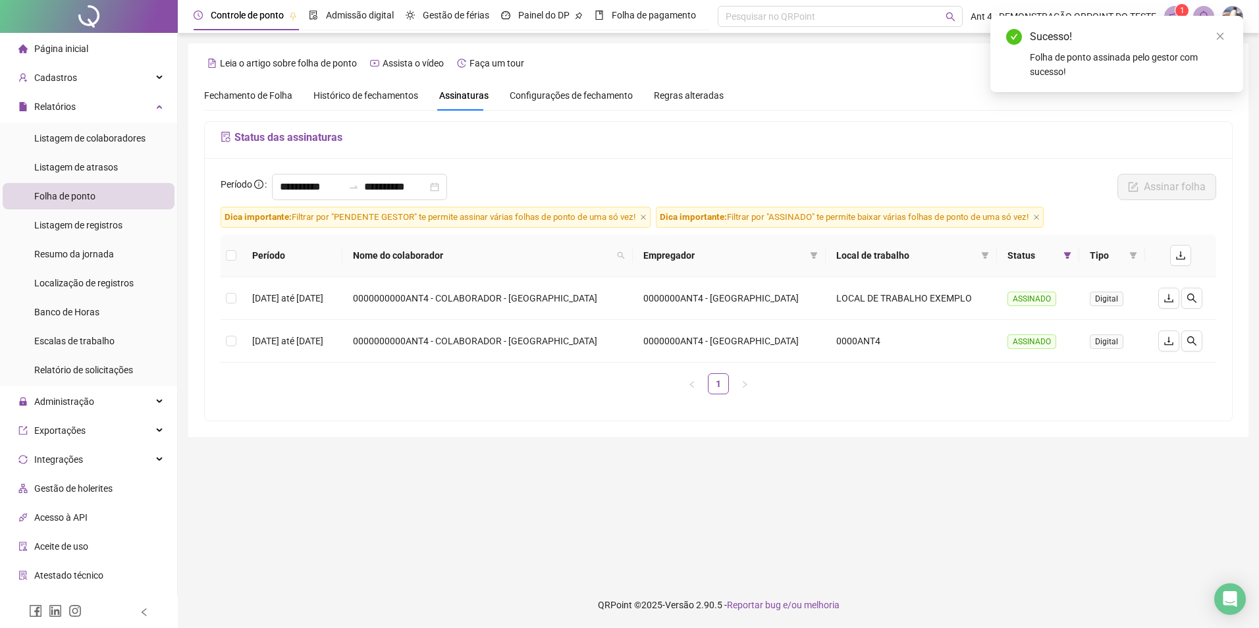
drag, startPoint x: 486, startPoint y: 381, endPoint x: 301, endPoint y: 88, distance: 346.6
click at [484, 381] on ul "1" at bounding box center [719, 383] width 996 height 21
click at [241, 85] on div "Fechamento de Folha" at bounding box center [248, 95] width 88 height 30
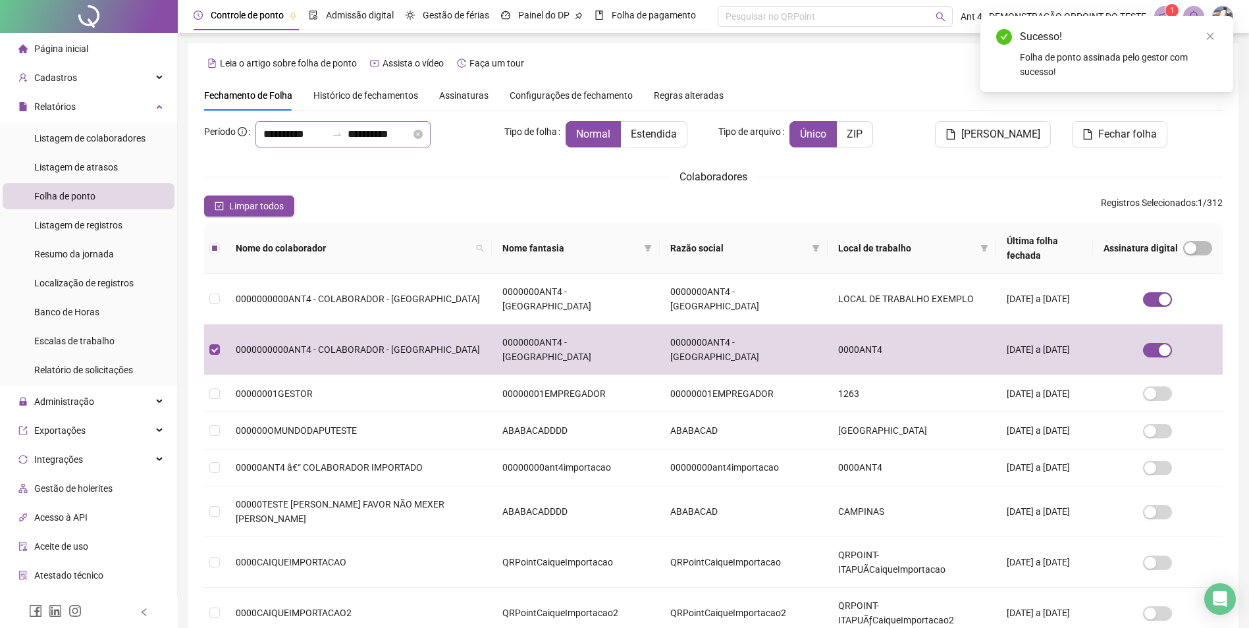
type input "**********"
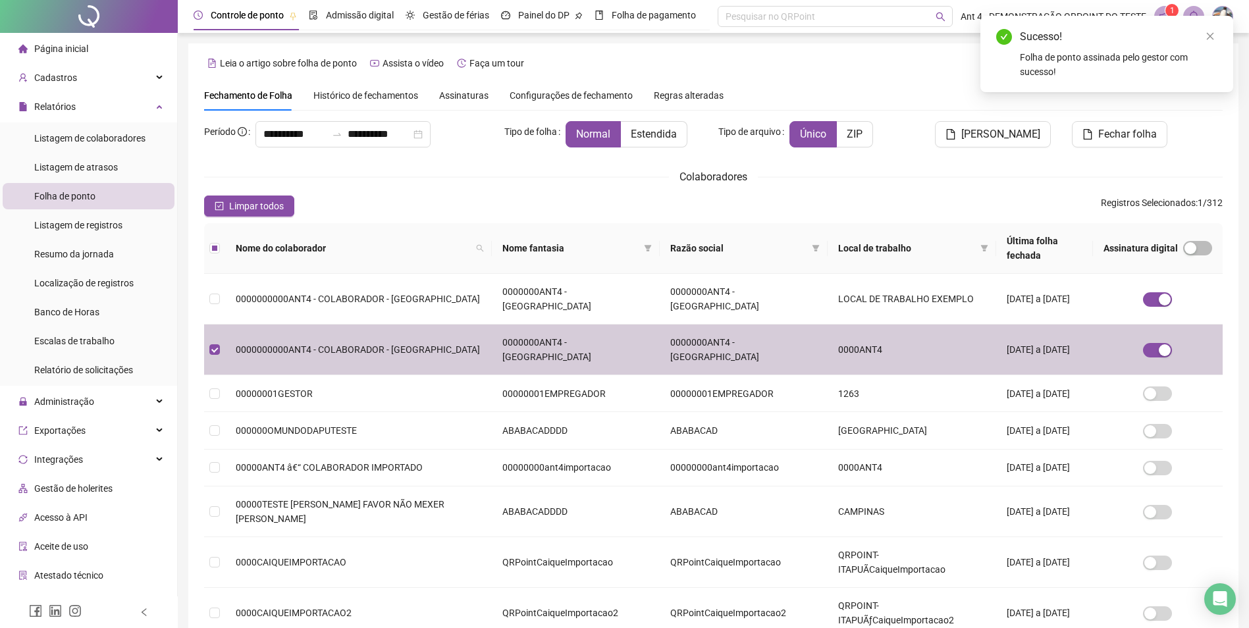
click at [291, 285] on td "0000000000ANT4 - COLABORADOR - [GEOGRAPHIC_DATA]" at bounding box center [358, 299] width 267 height 51
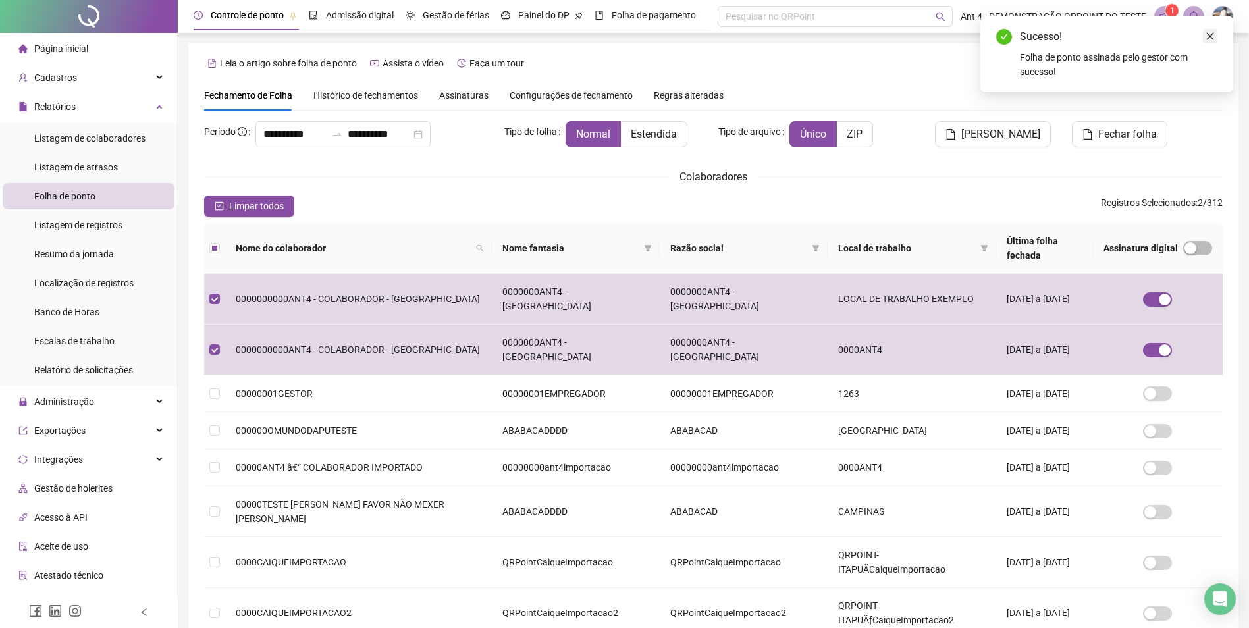
click at [1207, 34] on icon "close" at bounding box center [1210, 36] width 9 height 9
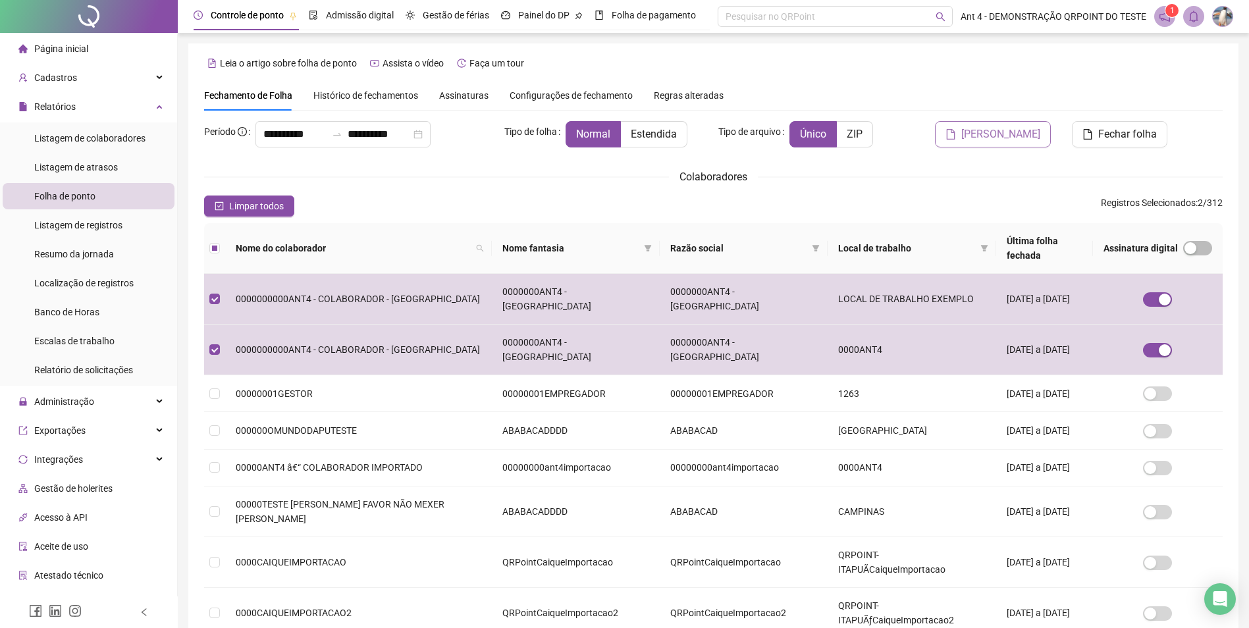
click at [1008, 138] on span "[PERSON_NAME]" at bounding box center [1001, 134] width 79 height 16
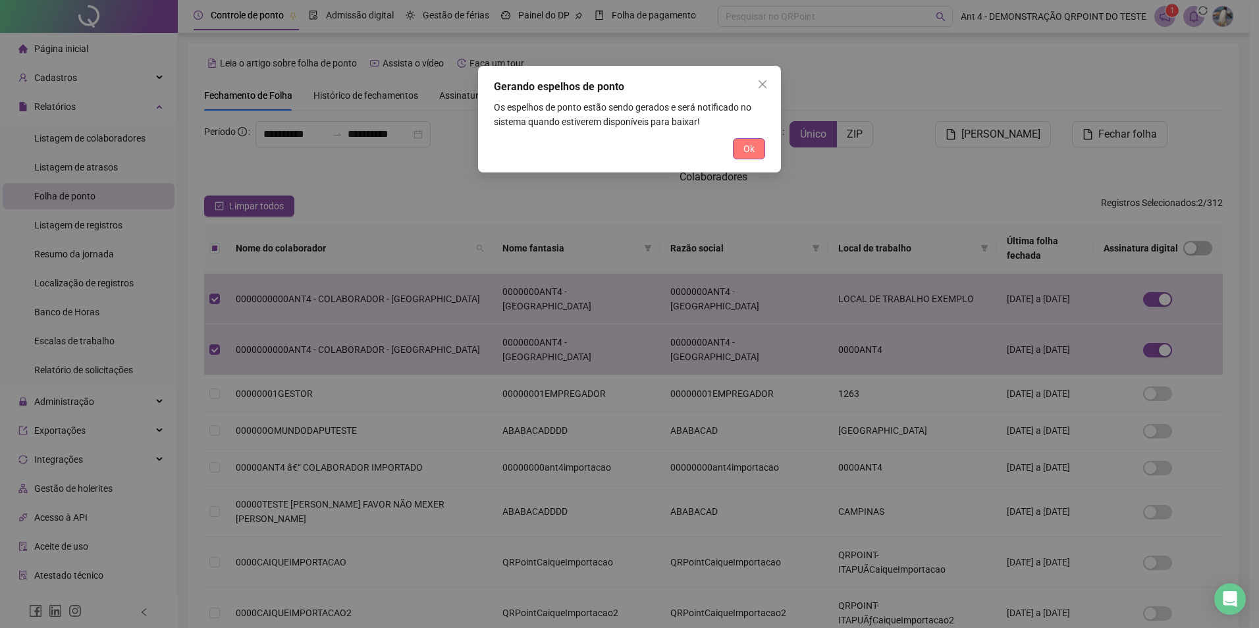
click at [740, 147] on button "Ok" at bounding box center [749, 148] width 32 height 21
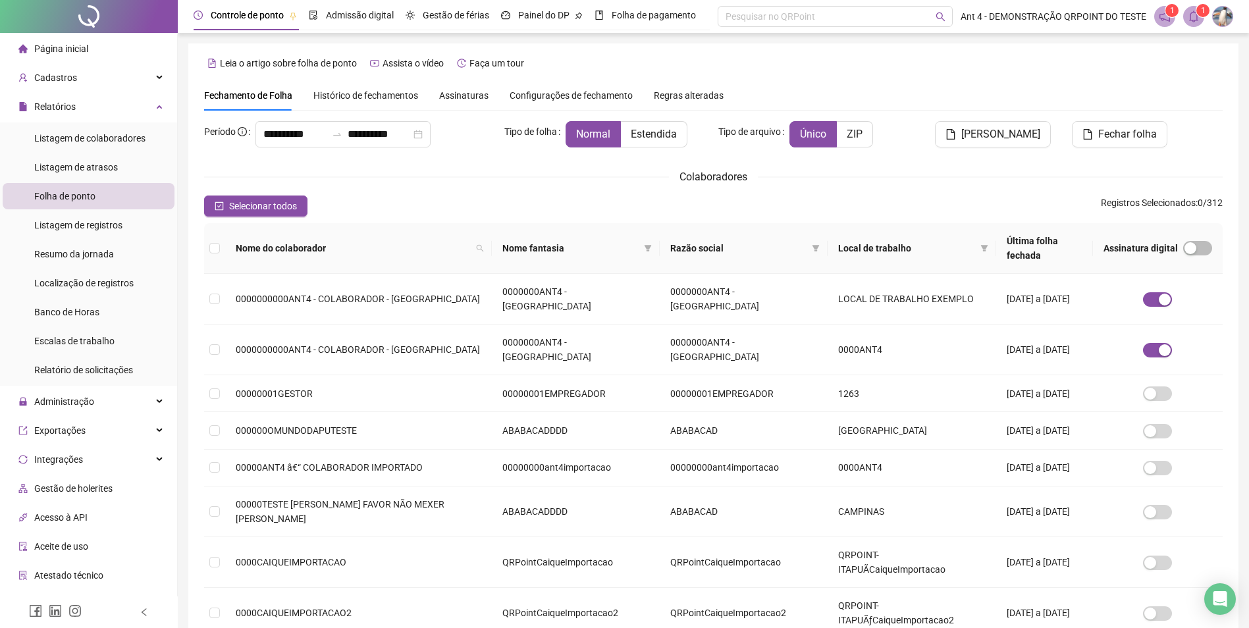
click at [1201, 15] on span "1" at bounding box center [1203, 10] width 5 height 9
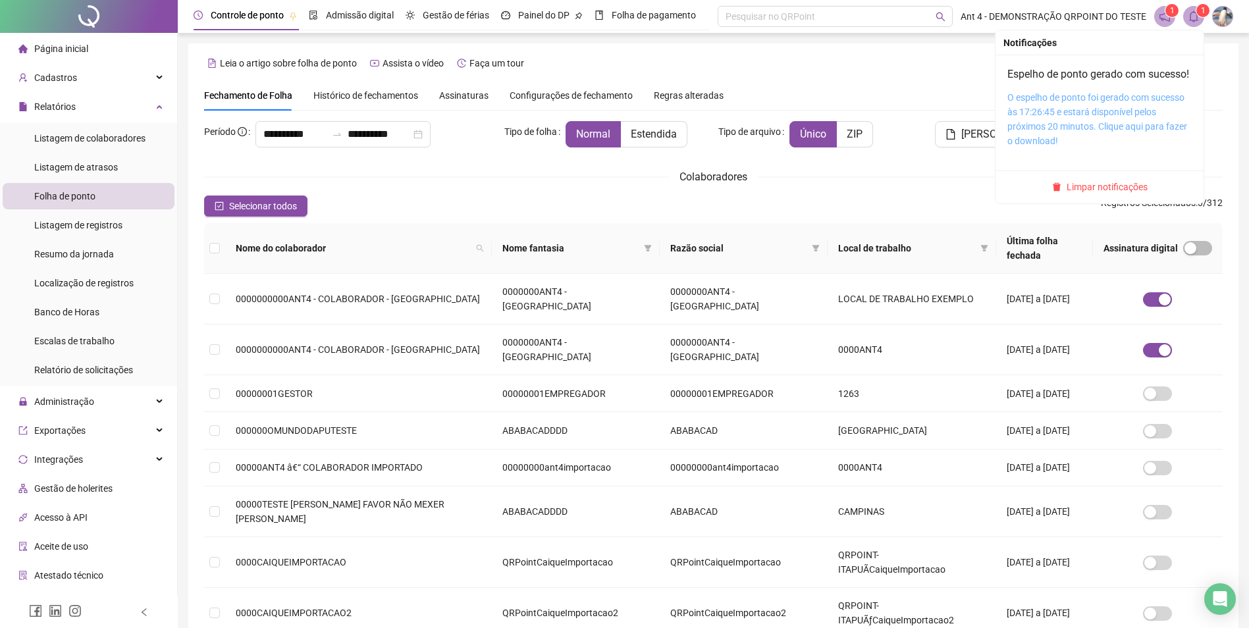
click at [1125, 111] on link "O espelho de ponto foi gerado com sucesso às 17:26:45 e estará disponível pelos…" at bounding box center [1098, 119] width 180 height 54
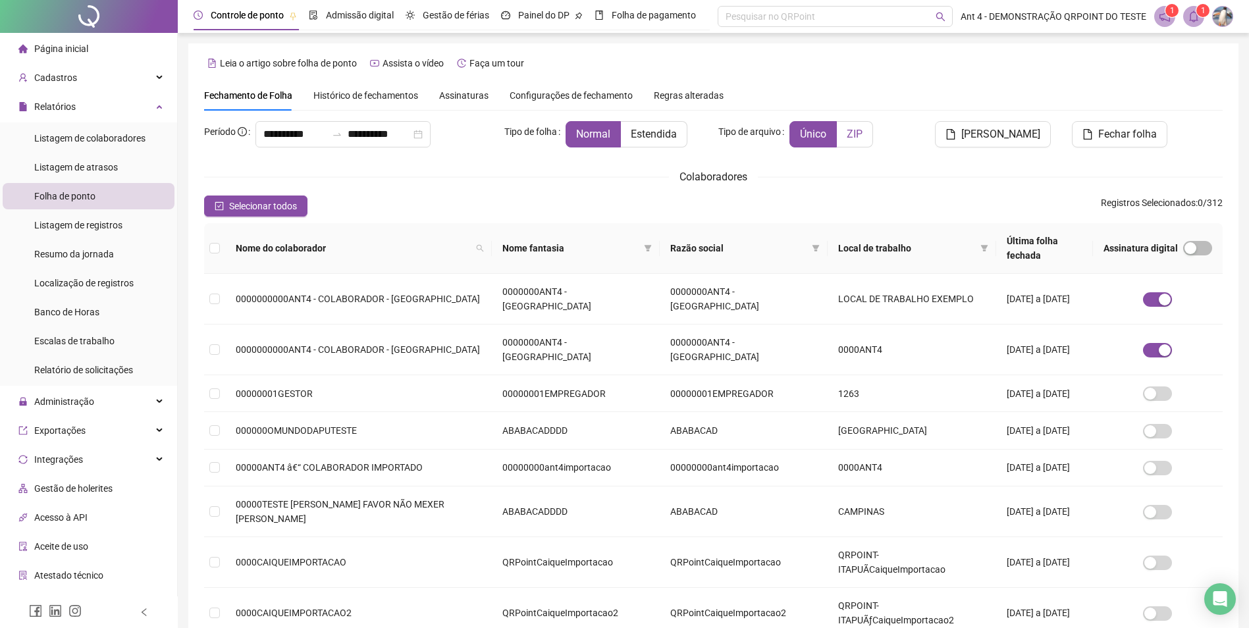
click at [854, 141] on label "ZIP" at bounding box center [855, 134] width 36 height 26
click at [347, 344] on span "0000000000ANT4 - COLABORADOR - [GEOGRAPHIC_DATA]" at bounding box center [358, 349] width 244 height 11
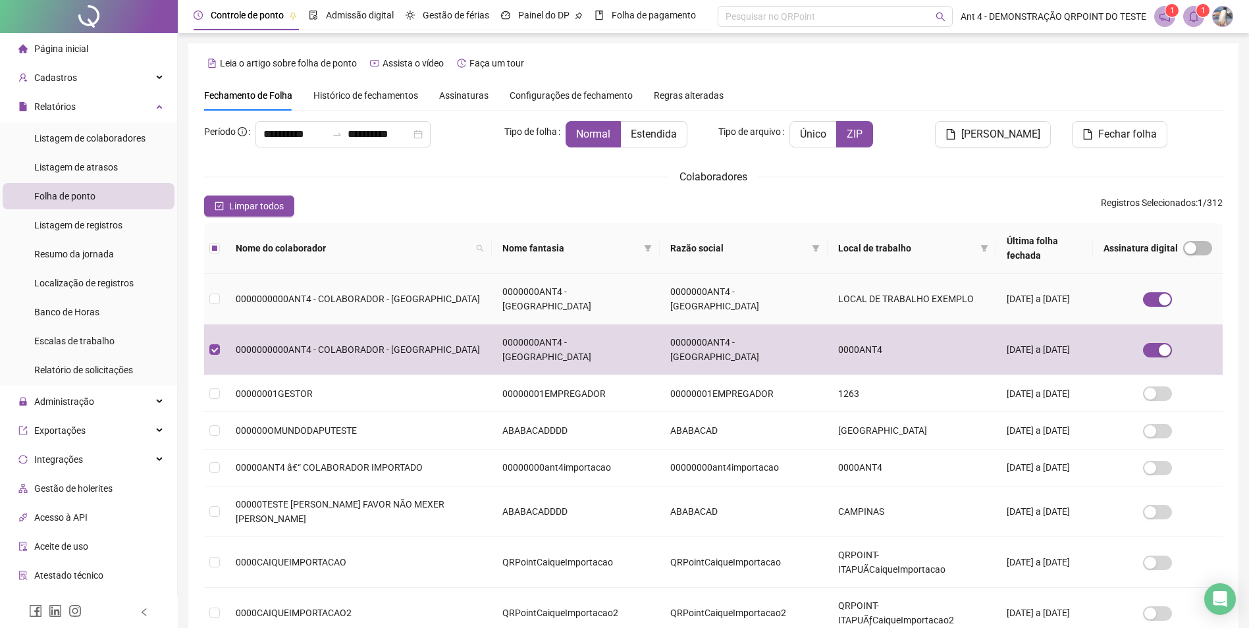
click at [369, 287] on td "0000000000ANT4 - COLABORADOR - [GEOGRAPHIC_DATA]" at bounding box center [358, 299] width 267 height 51
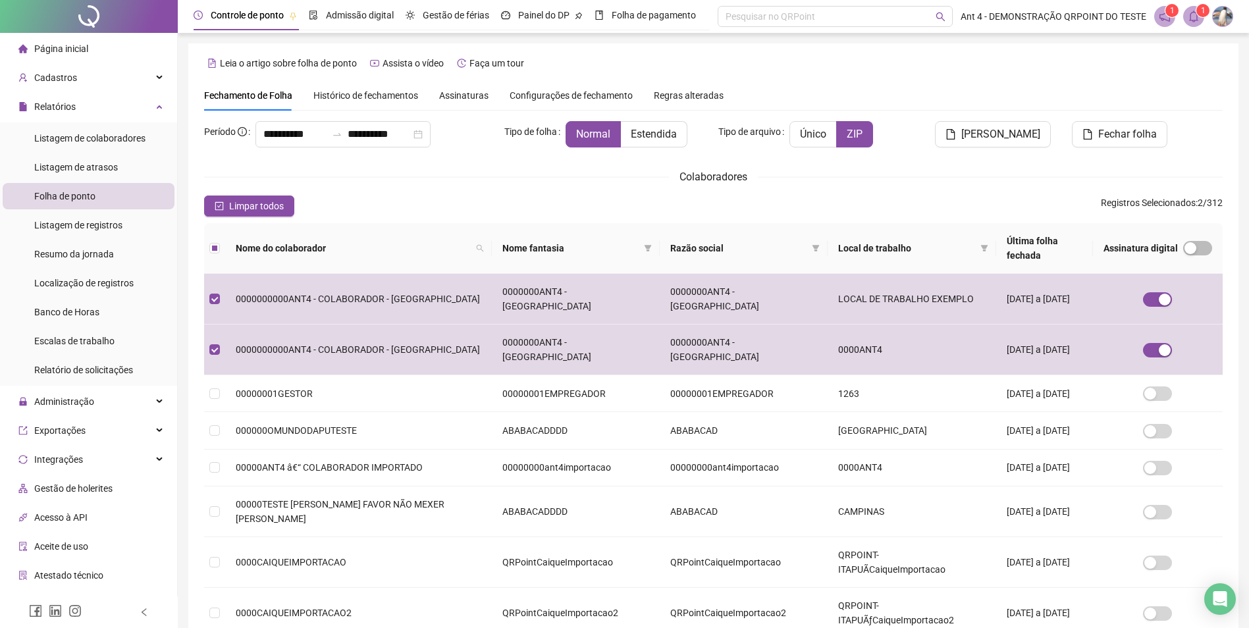
click at [932, 93] on div "Fechamento de Folha Histórico de fechamentos Assinaturas Configurações de fecha…" at bounding box center [713, 95] width 1019 height 30
click at [982, 129] on span "[PERSON_NAME]" at bounding box center [1001, 134] width 79 height 16
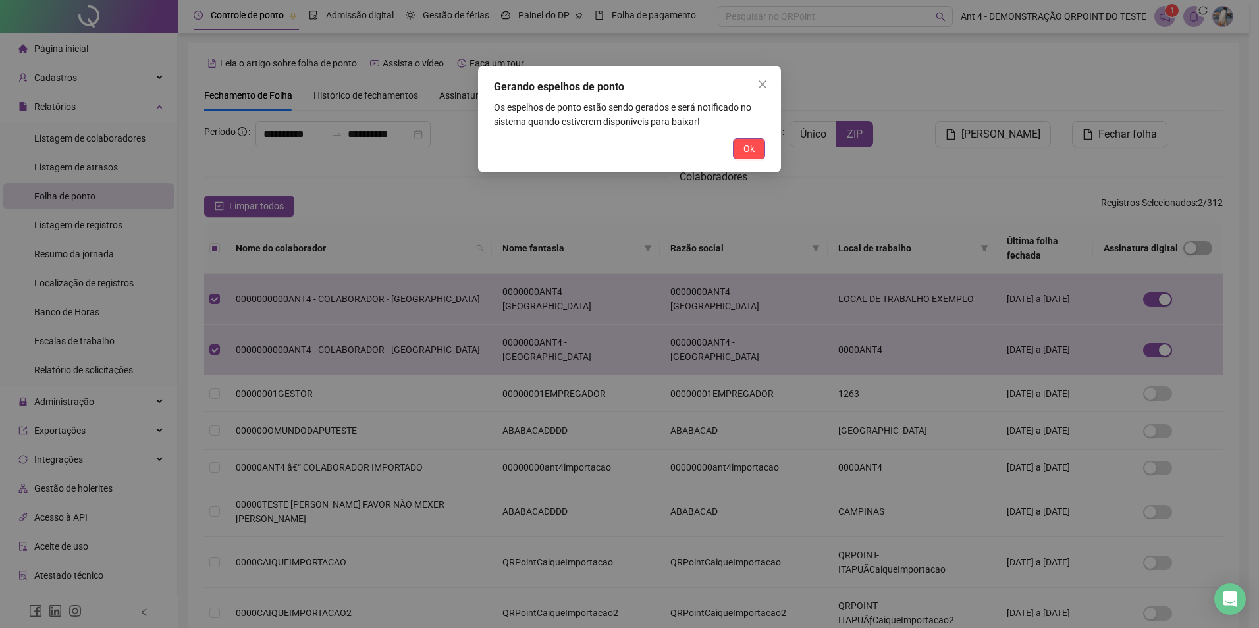
click at [750, 146] on span "Ok" at bounding box center [749, 149] width 11 height 14
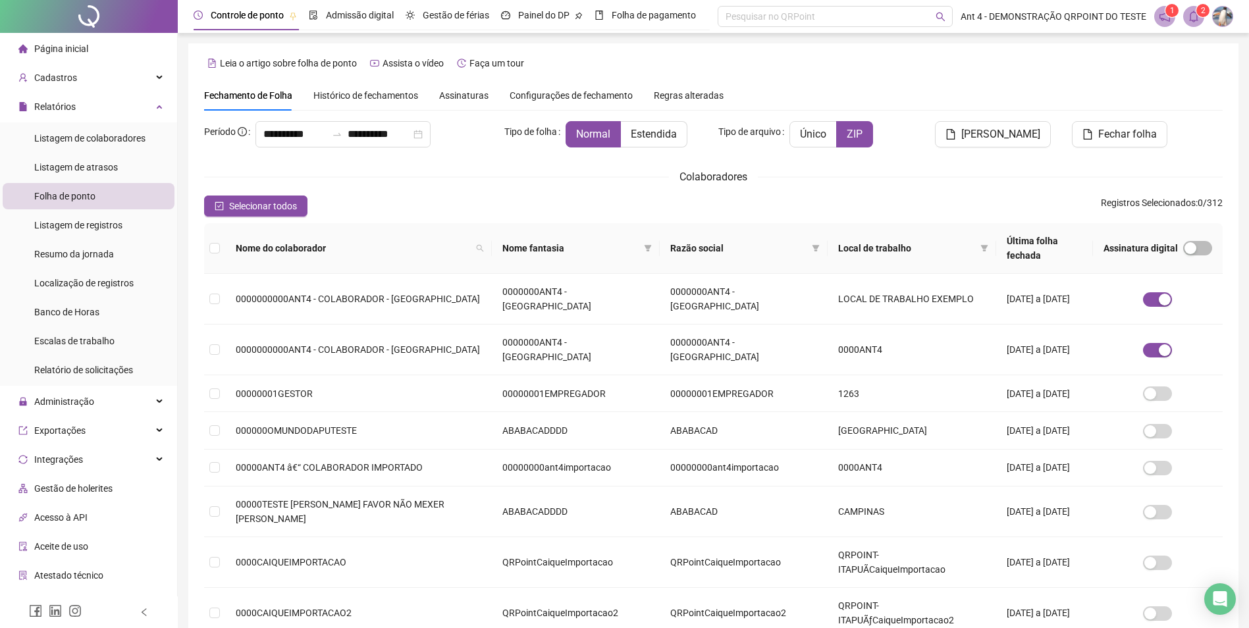
click at [1192, 15] on icon "bell" at bounding box center [1194, 17] width 12 height 12
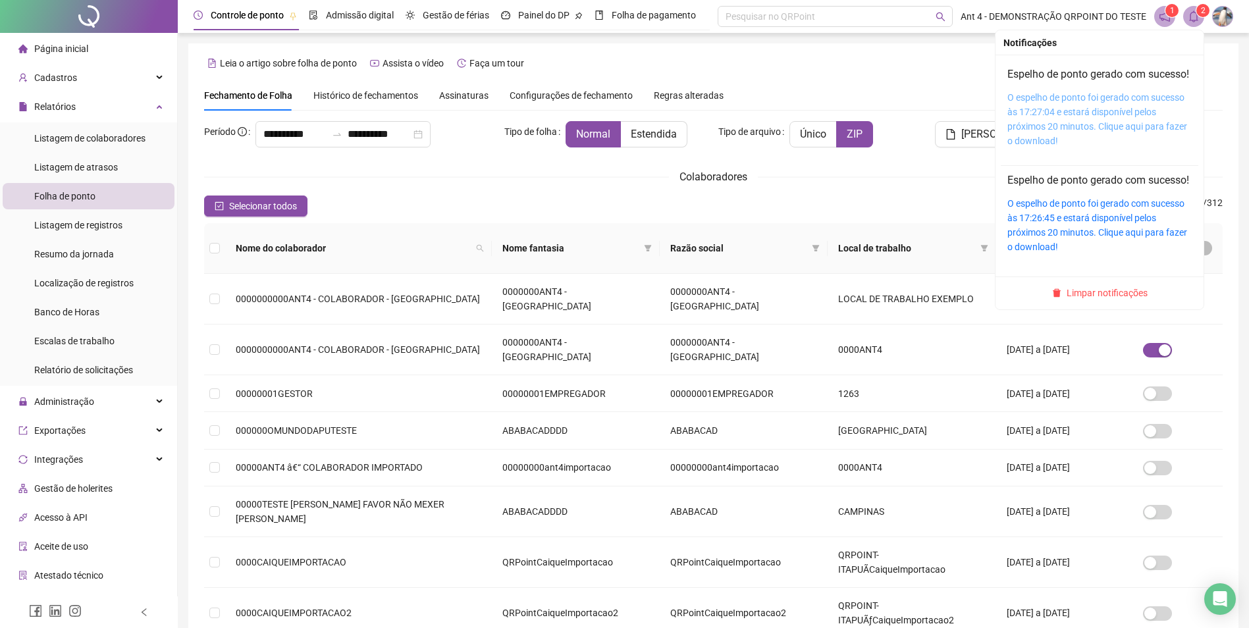
click at [1126, 109] on link "O espelho de ponto foi gerado com sucesso às 17:27:04 e estará disponível pelos…" at bounding box center [1098, 119] width 180 height 54
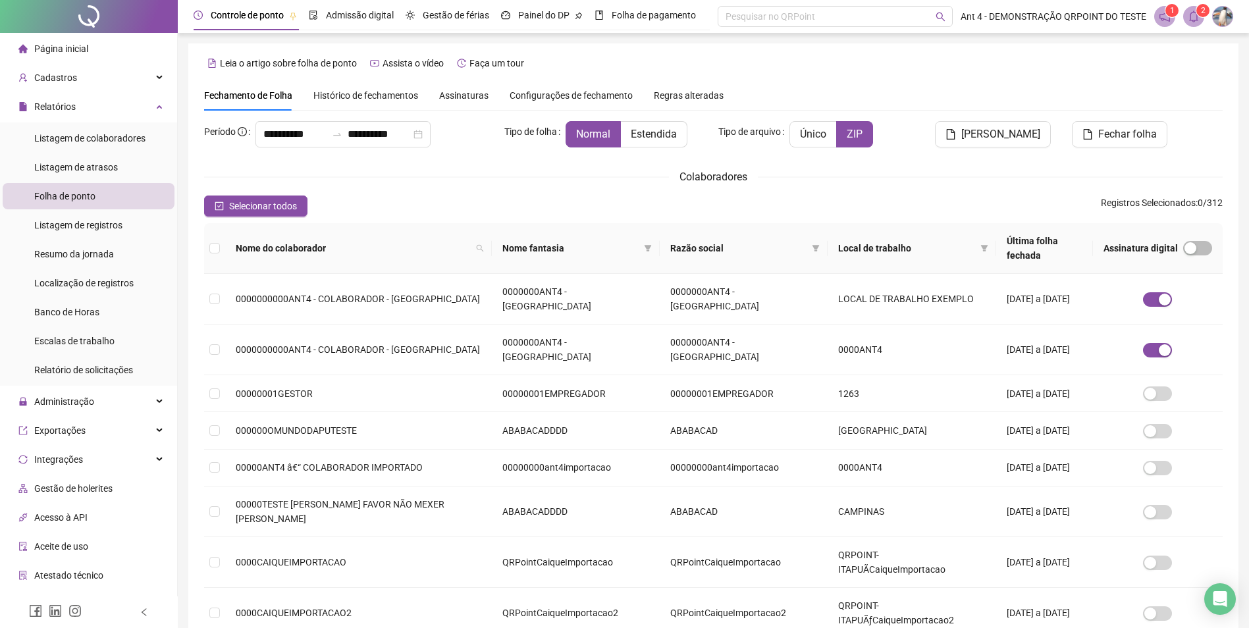
click at [617, 203] on div "Selecionar todos Registros Selecionados : 0 / 312" at bounding box center [713, 206] width 1019 height 21
